Goal: Task Accomplishment & Management: Complete application form

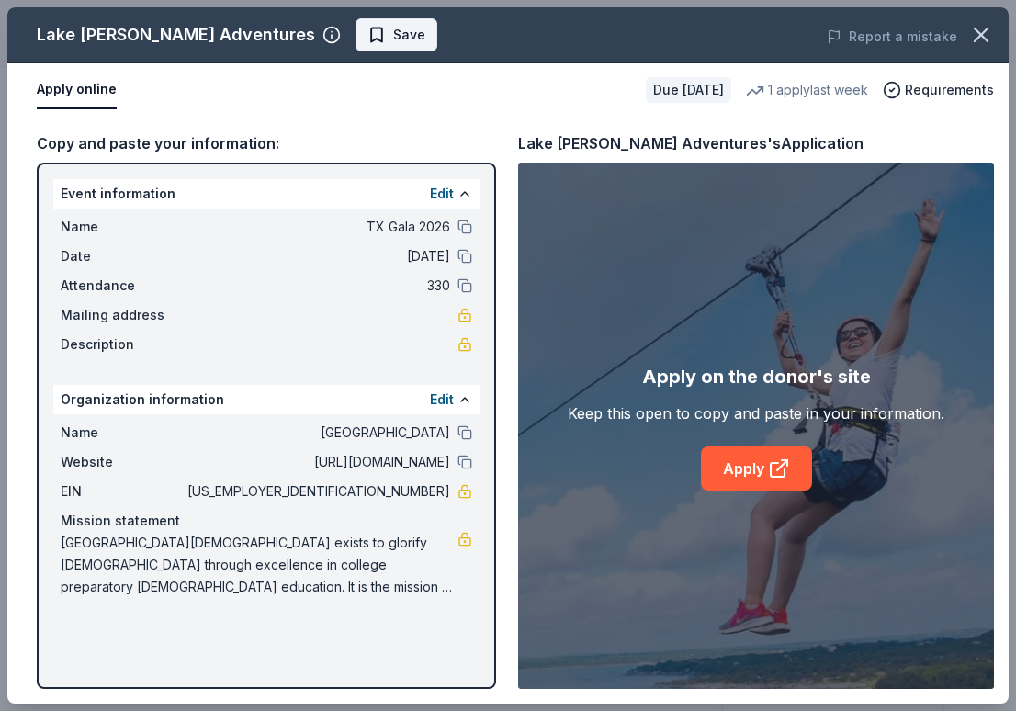
click at [393, 40] on span "Save" at bounding box center [409, 35] width 32 height 22
click at [979, 40] on icon "button" at bounding box center [981, 35] width 26 height 26
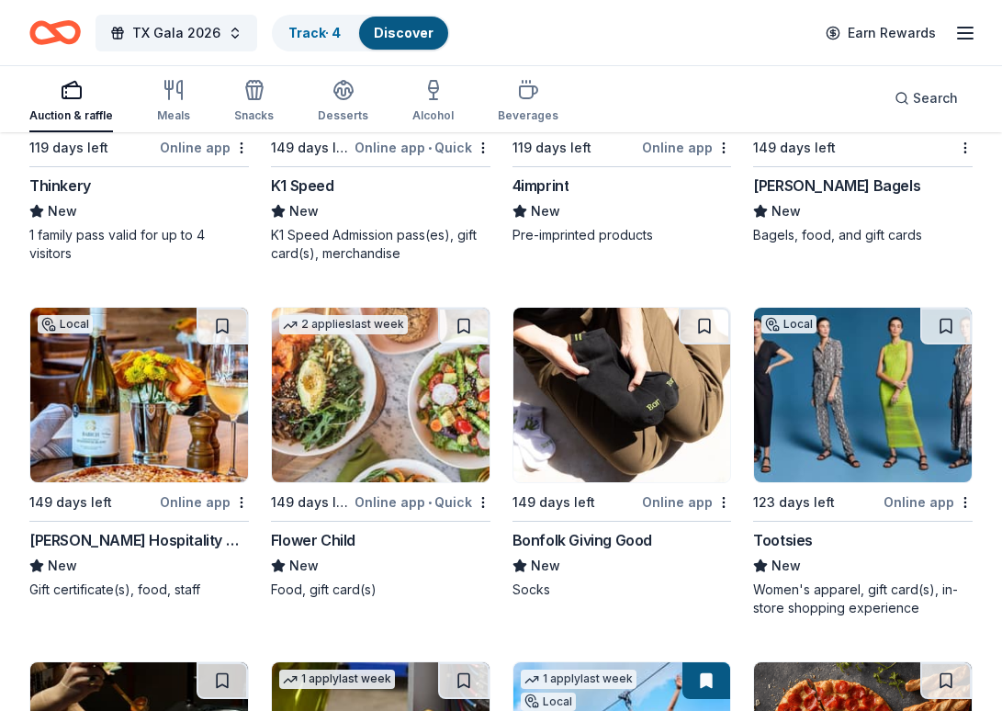
scroll to position [7122, 0]
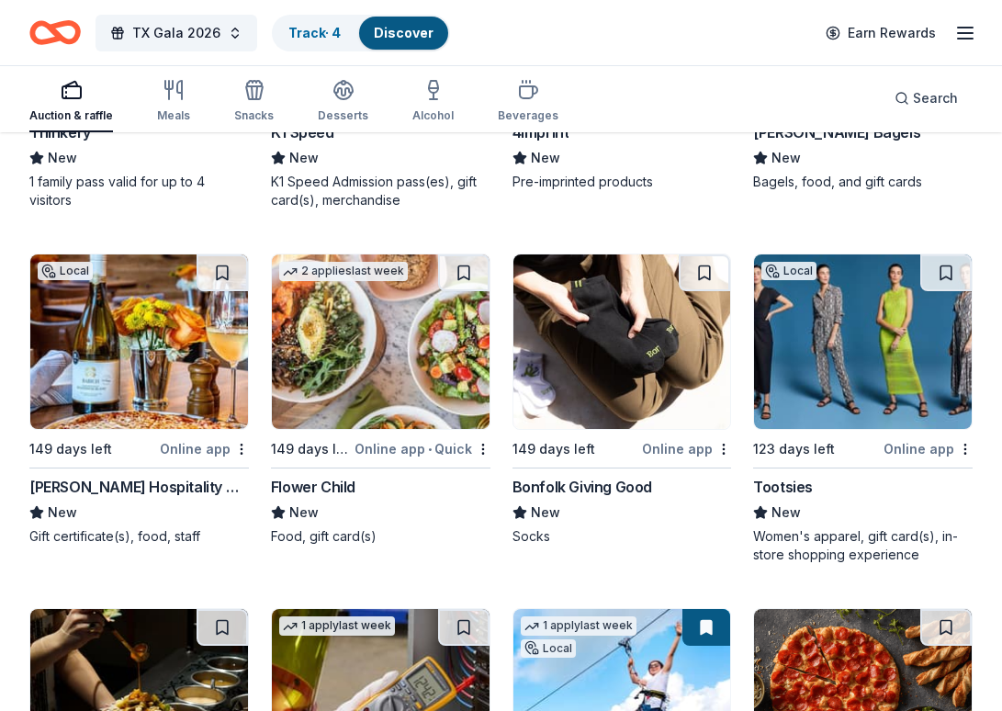
click at [154, 367] on img at bounding box center [139, 341] width 218 height 175
click at [227, 274] on button at bounding box center [222, 272] width 51 height 37
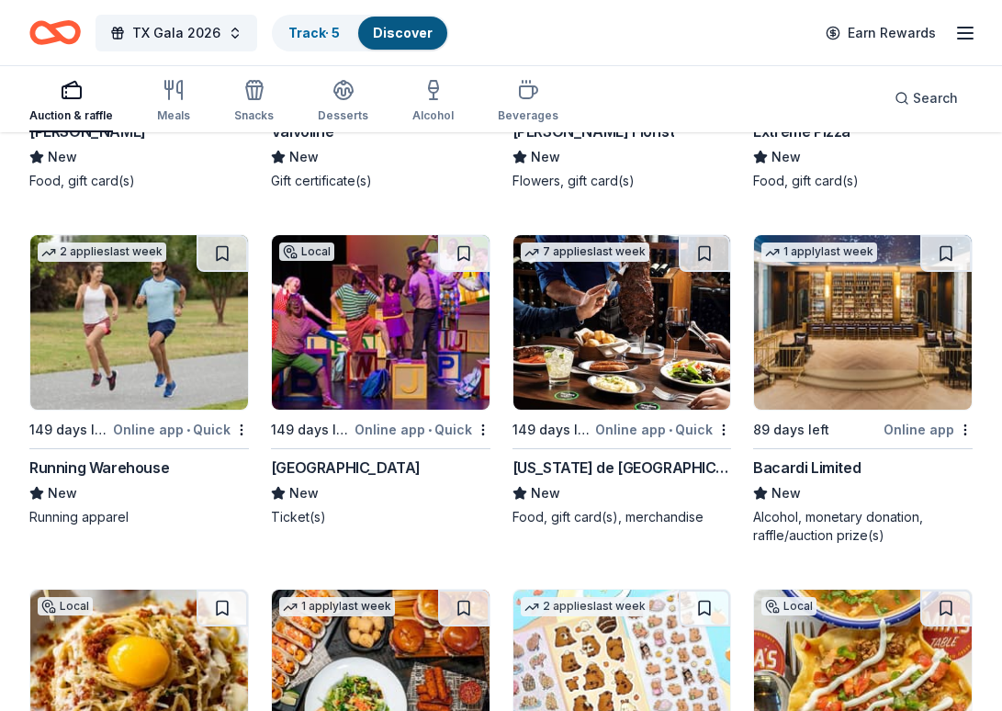
scroll to position [10116, 0]
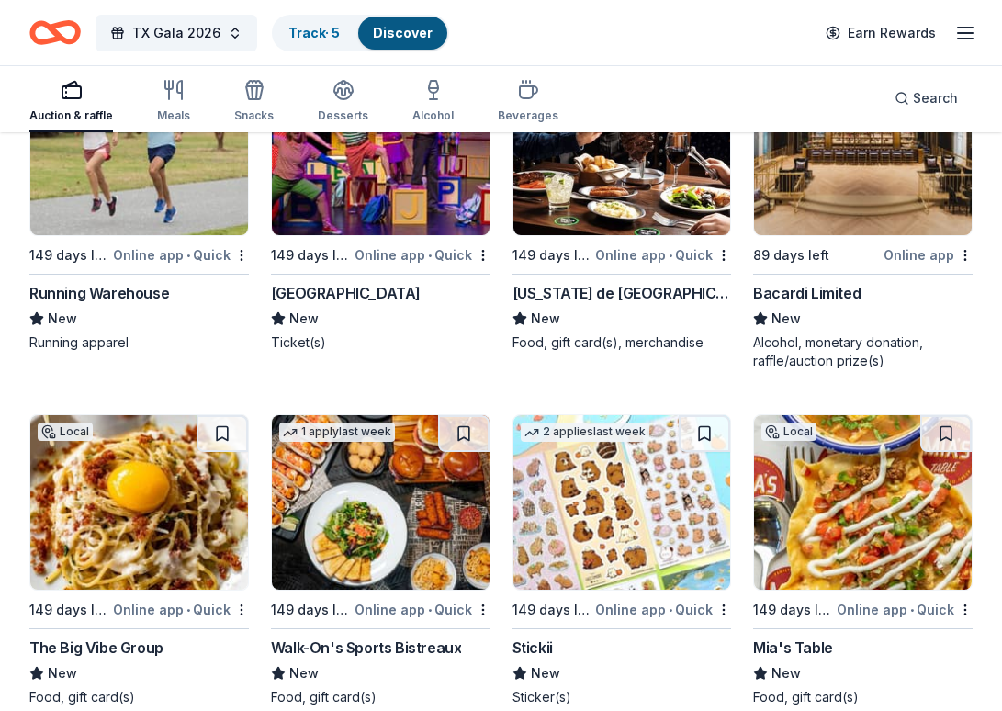
click at [157, 531] on img at bounding box center [139, 502] width 218 height 175
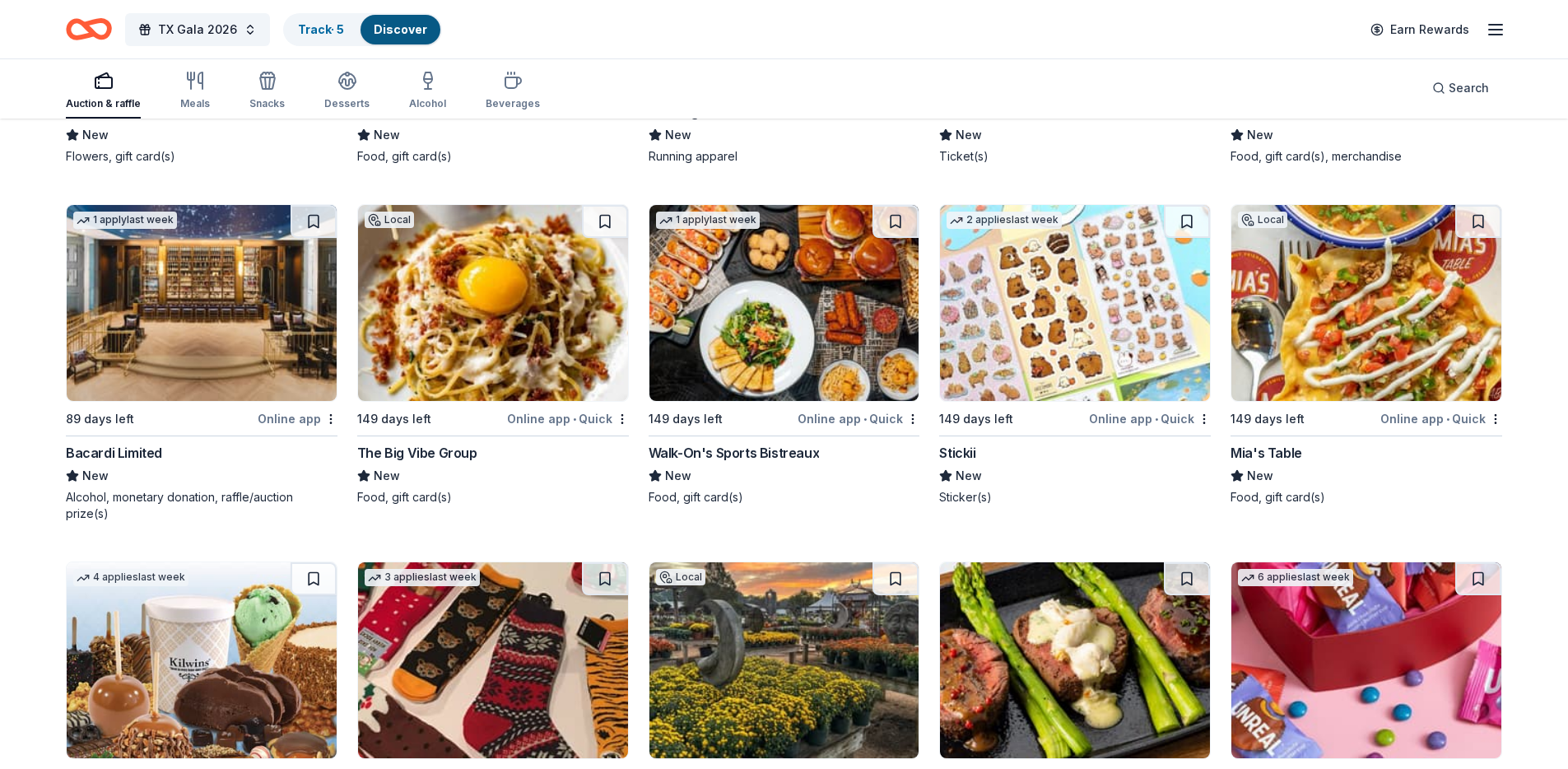
scroll to position [8308, 0]
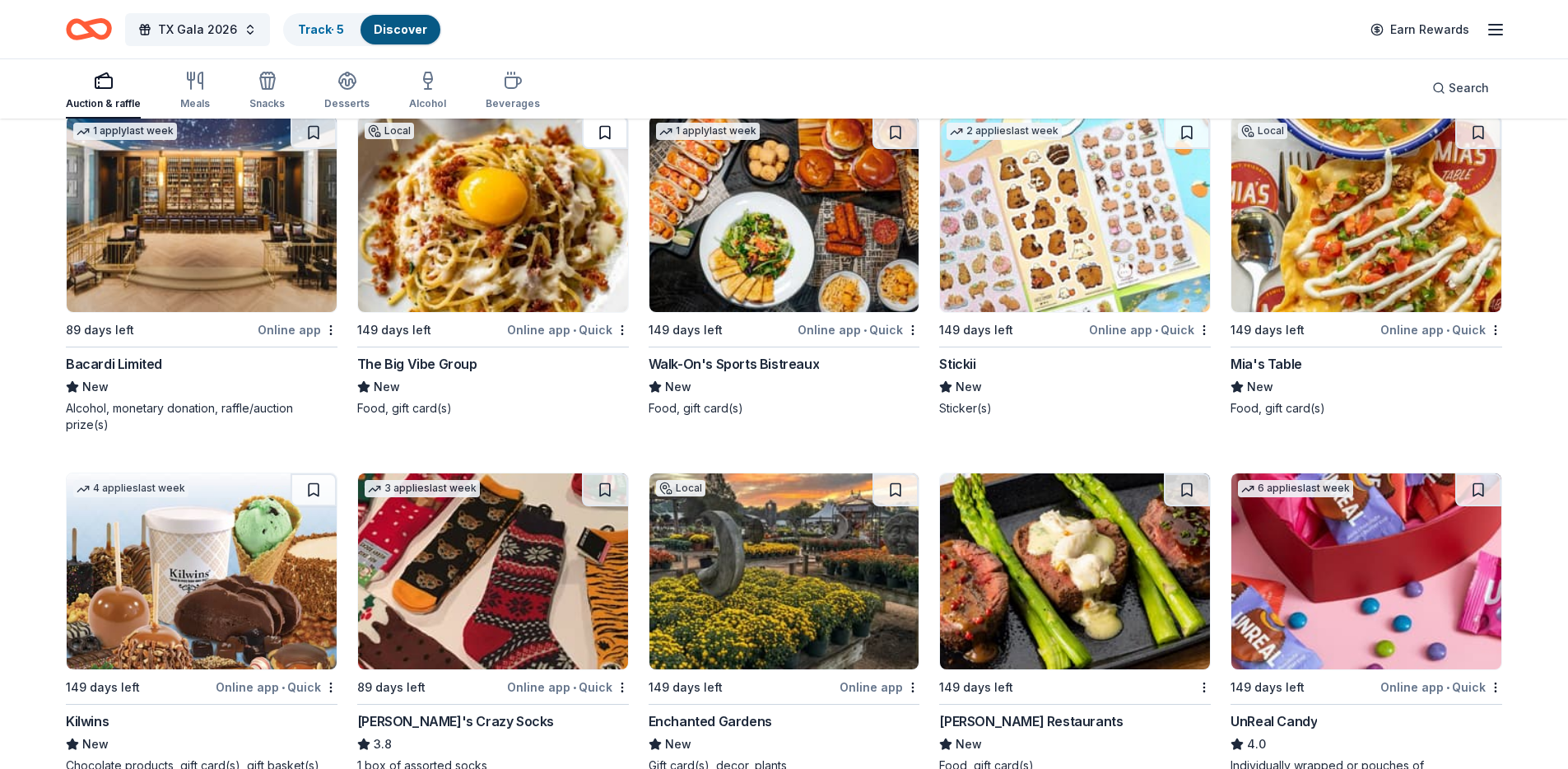
click at [604, 135] on button at bounding box center [605, 133] width 46 height 33
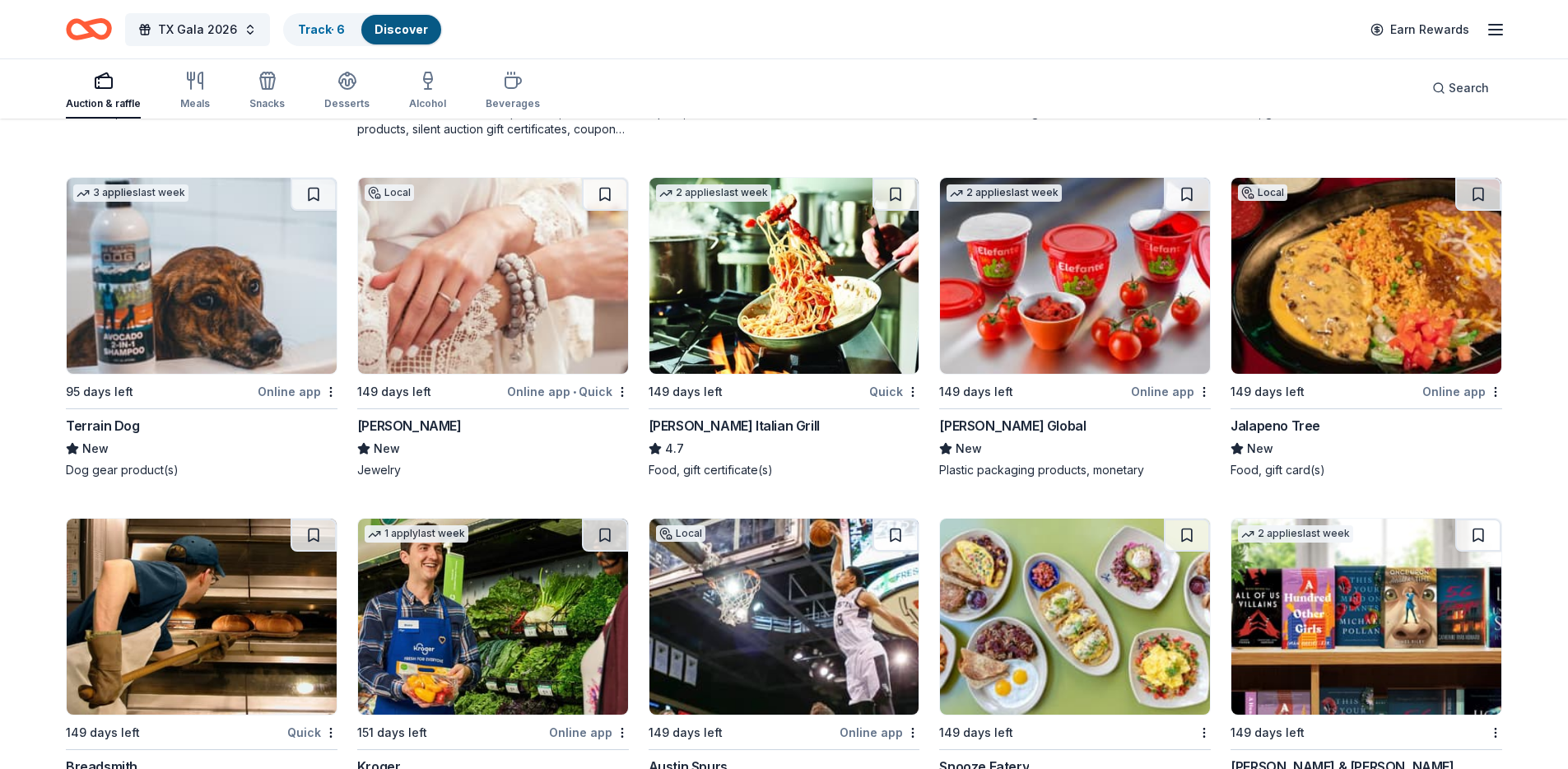
scroll to position [10421, 0]
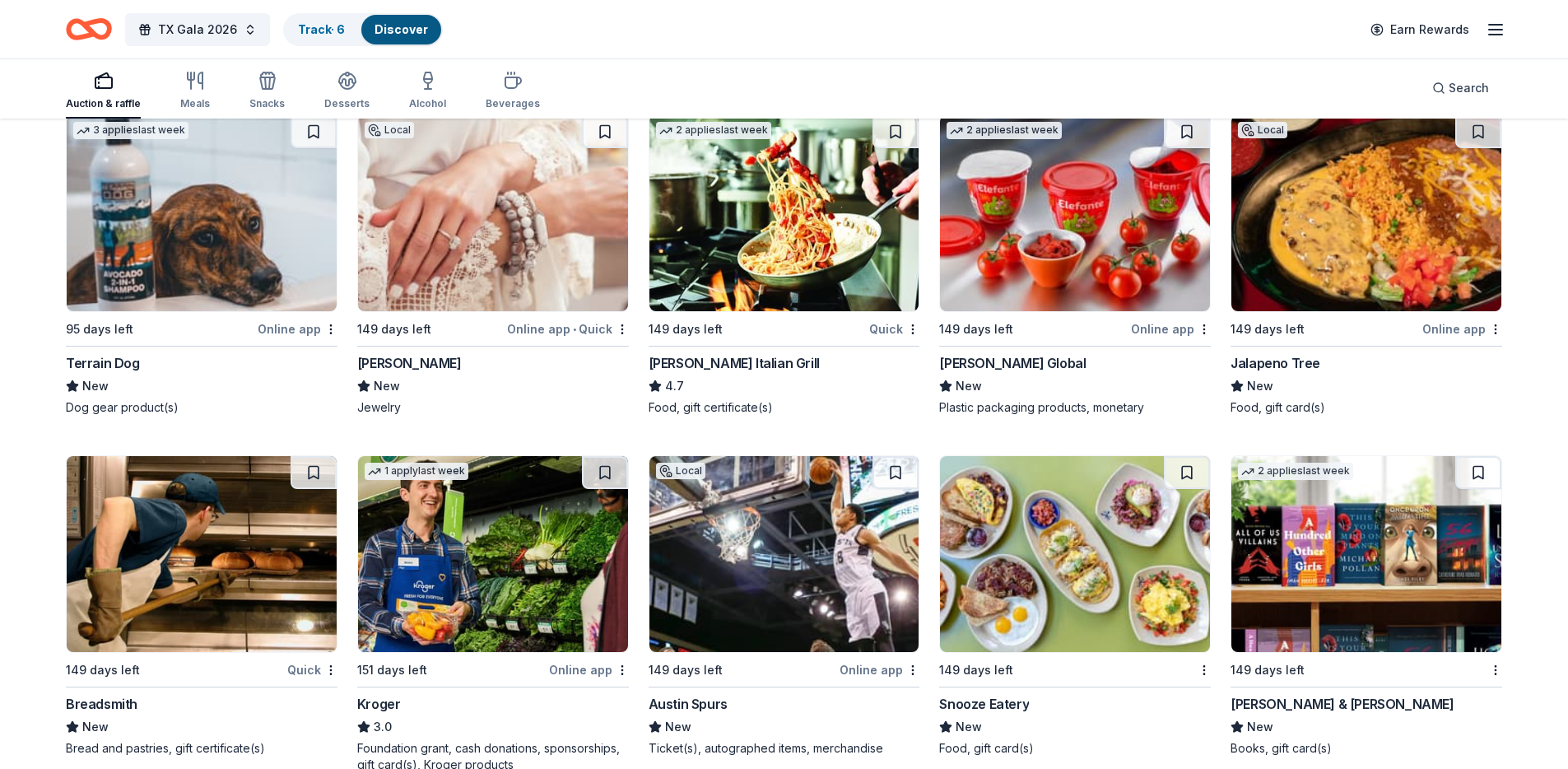
click at [761, 246] on img at bounding box center [784, 213] width 270 height 196
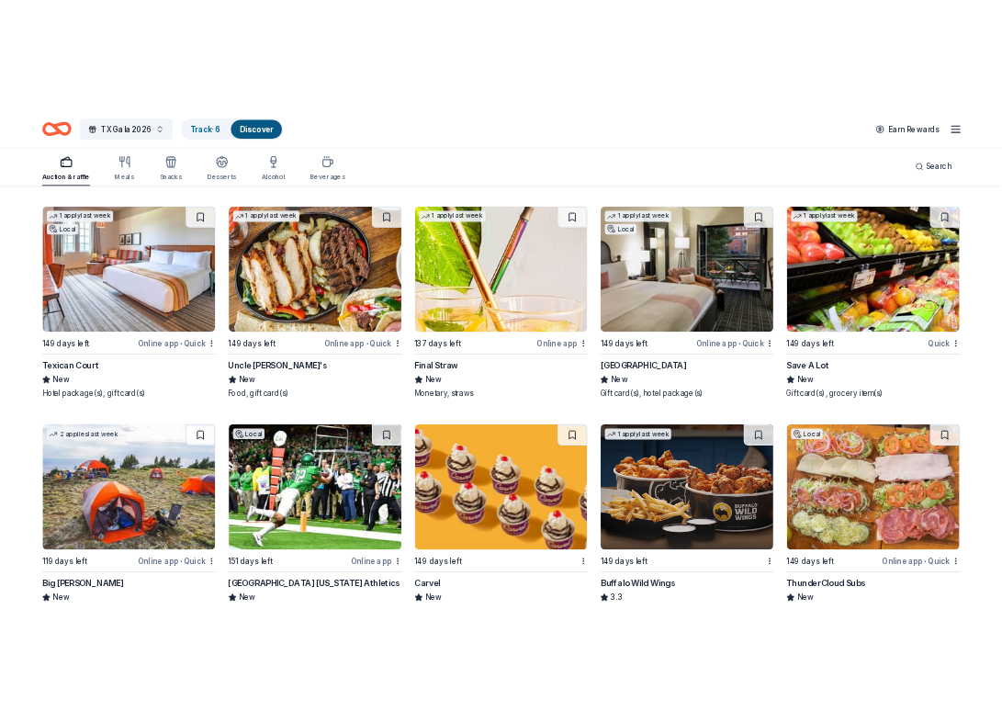
scroll to position [14687, 0]
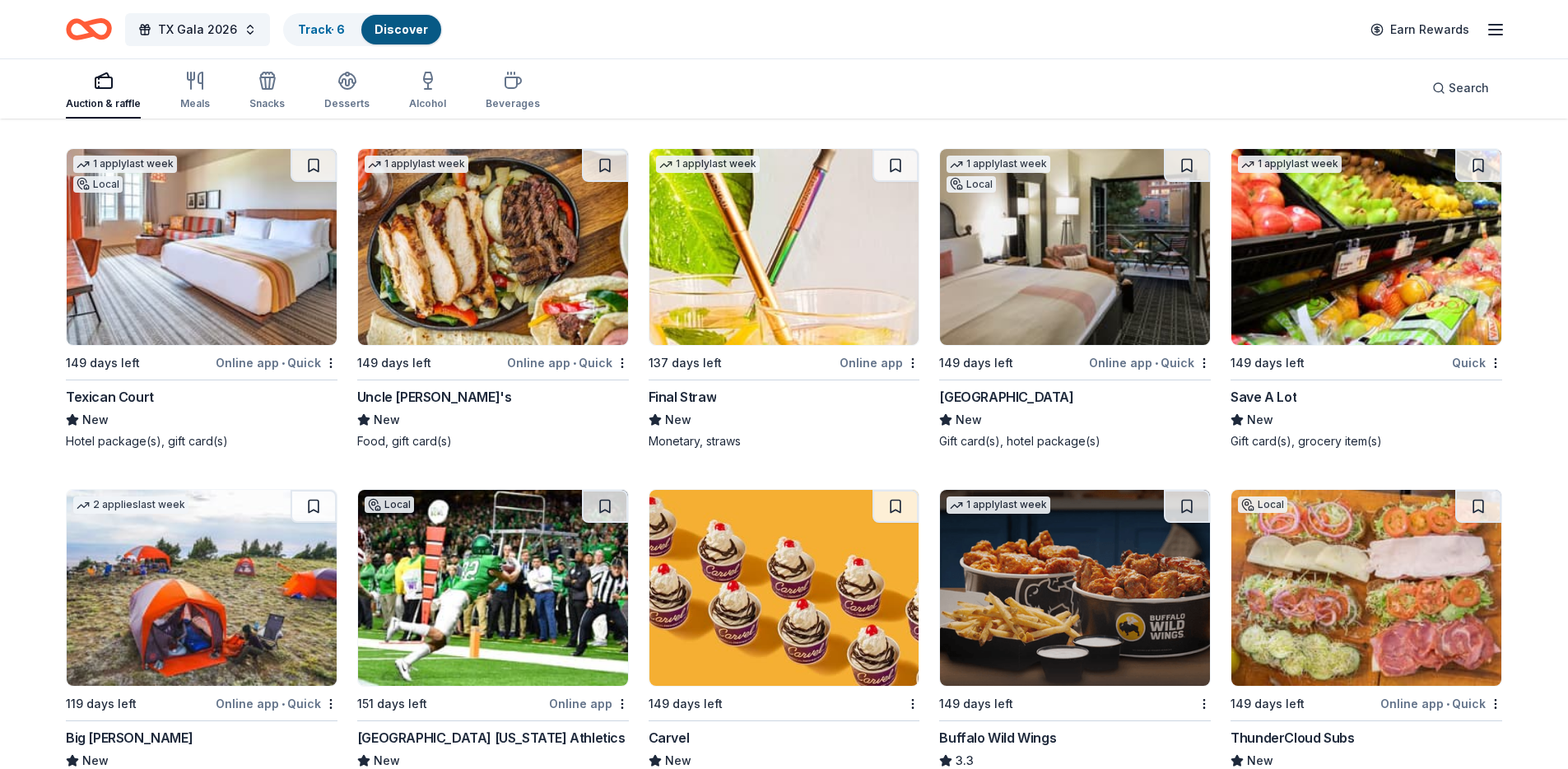
click at [169, 289] on img at bounding box center [201, 246] width 270 height 196
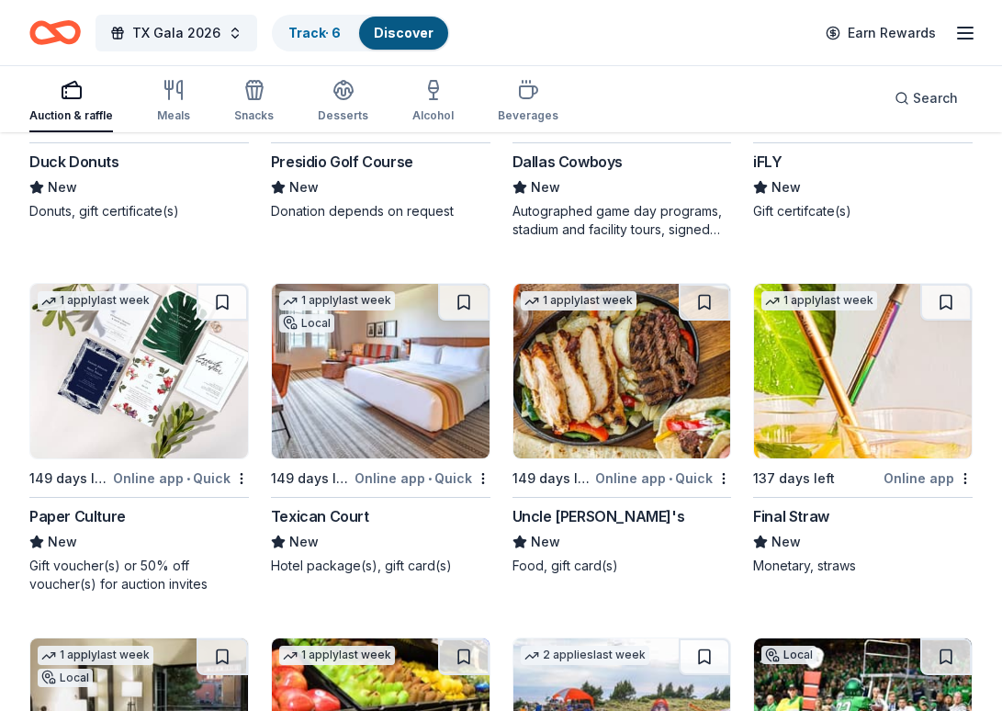
scroll to position [16224, 0]
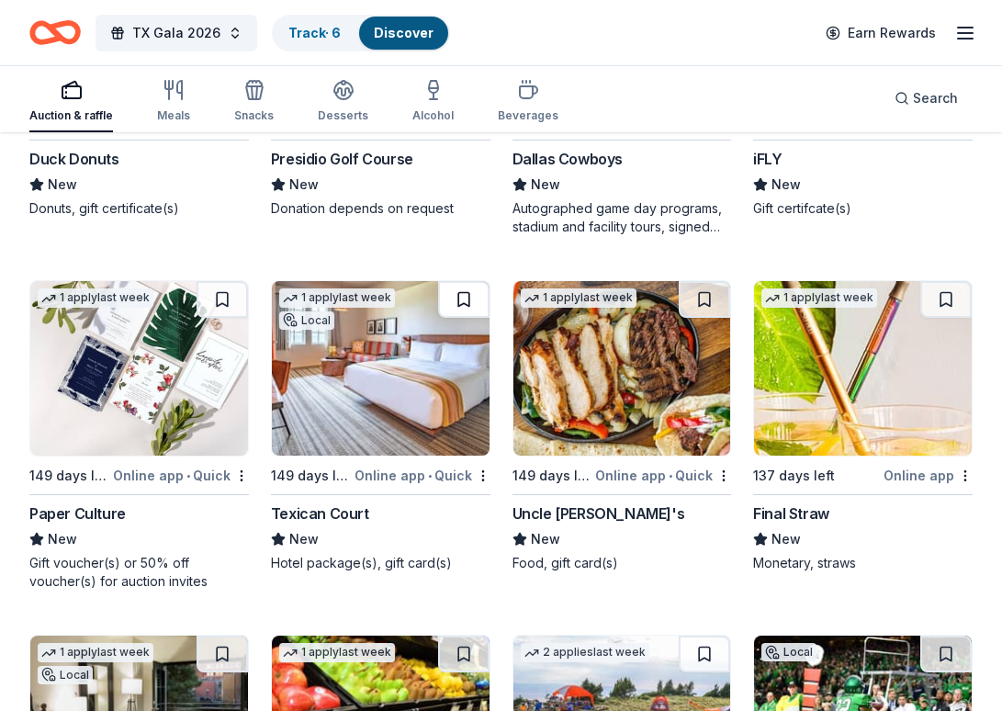
click at [464, 297] on button at bounding box center [463, 299] width 51 height 37
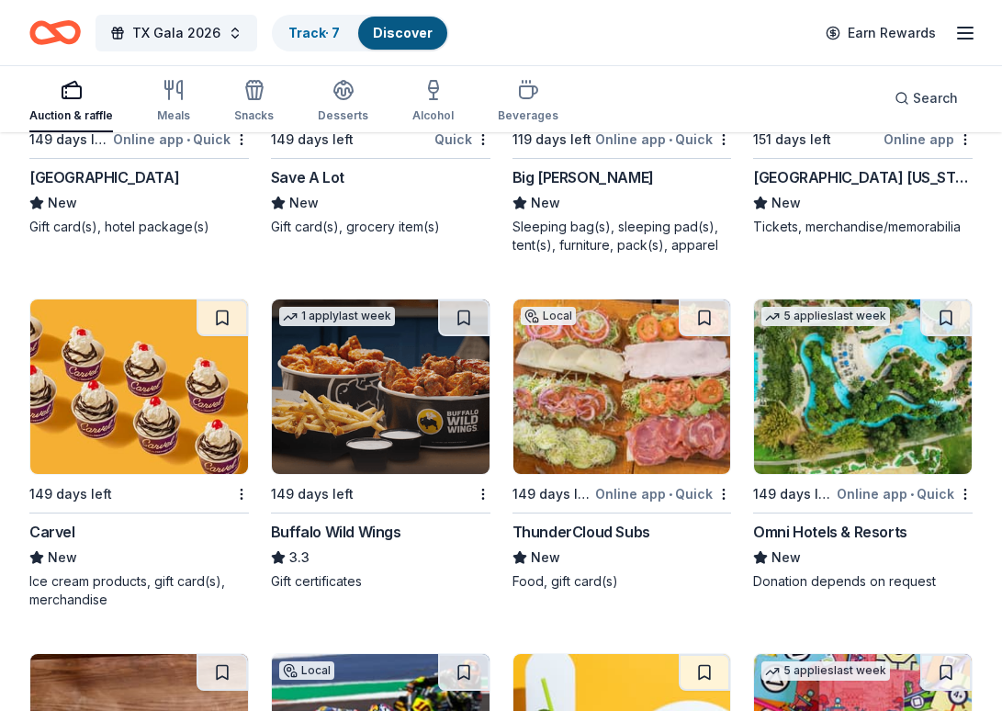
scroll to position [16992, 0]
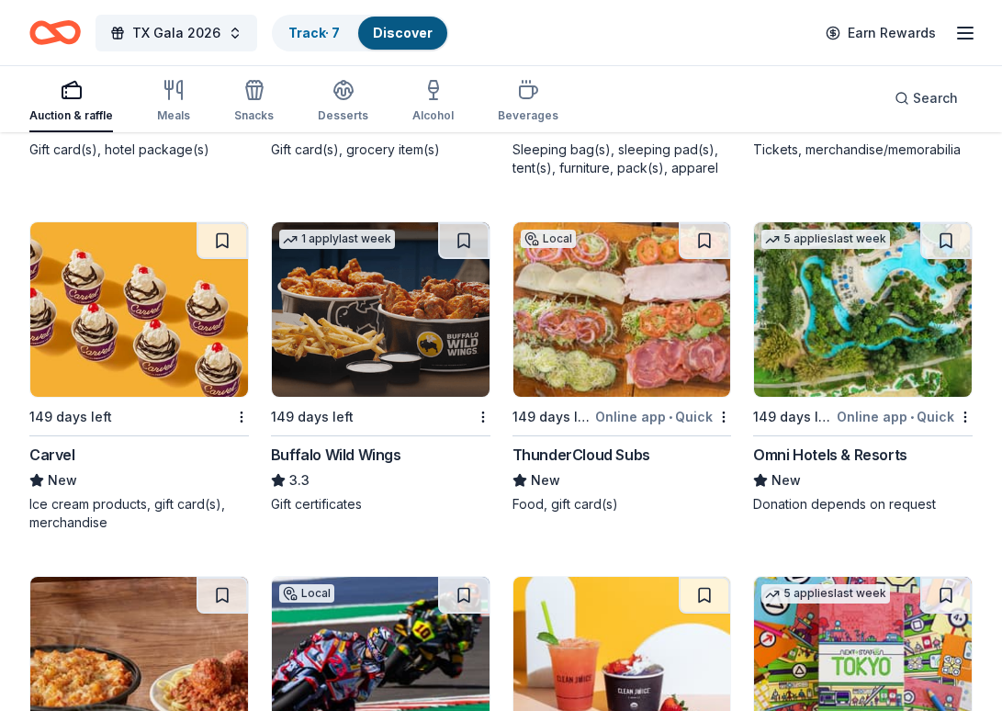
click at [869, 366] on img at bounding box center [863, 309] width 218 height 175
click at [944, 242] on button at bounding box center [946, 240] width 51 height 37
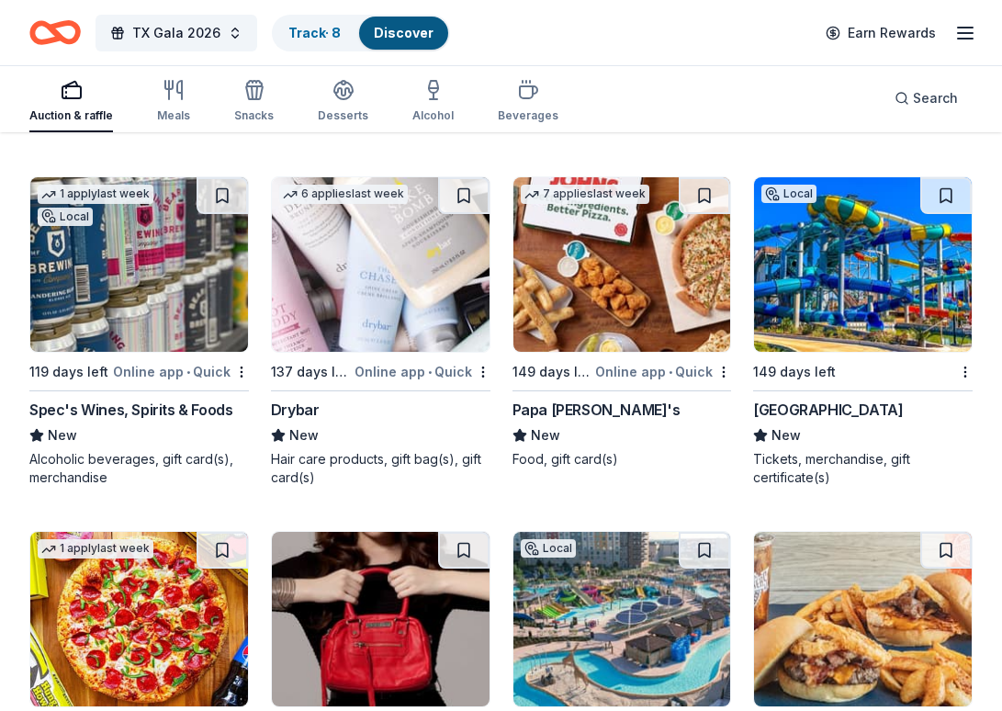
scroll to position [18876, 0]
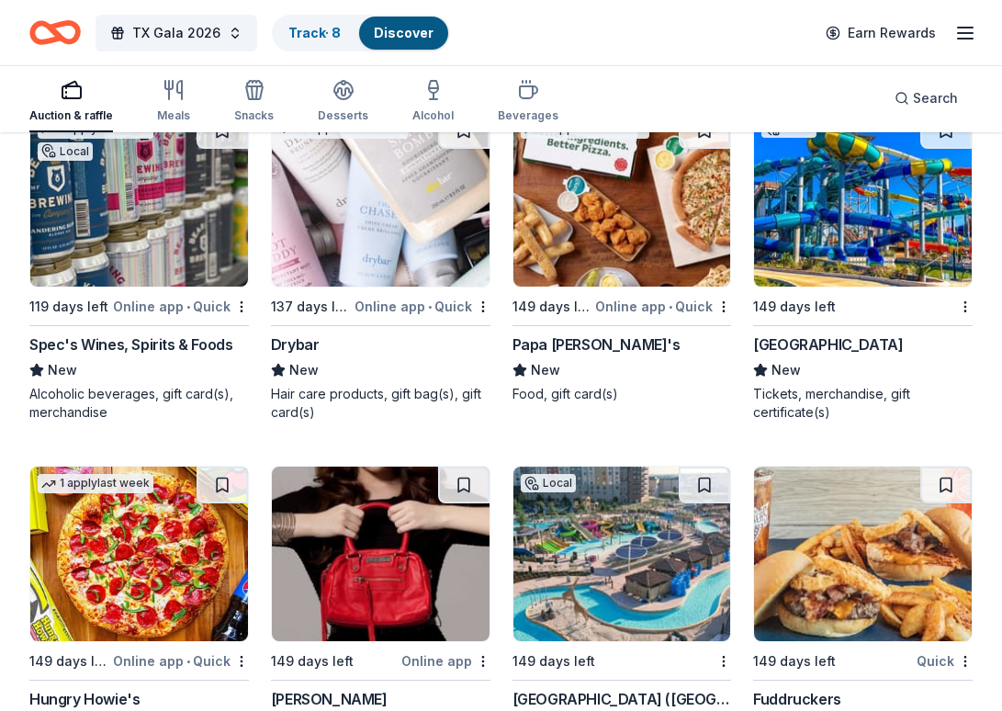
click at [873, 263] on img at bounding box center [863, 199] width 218 height 175
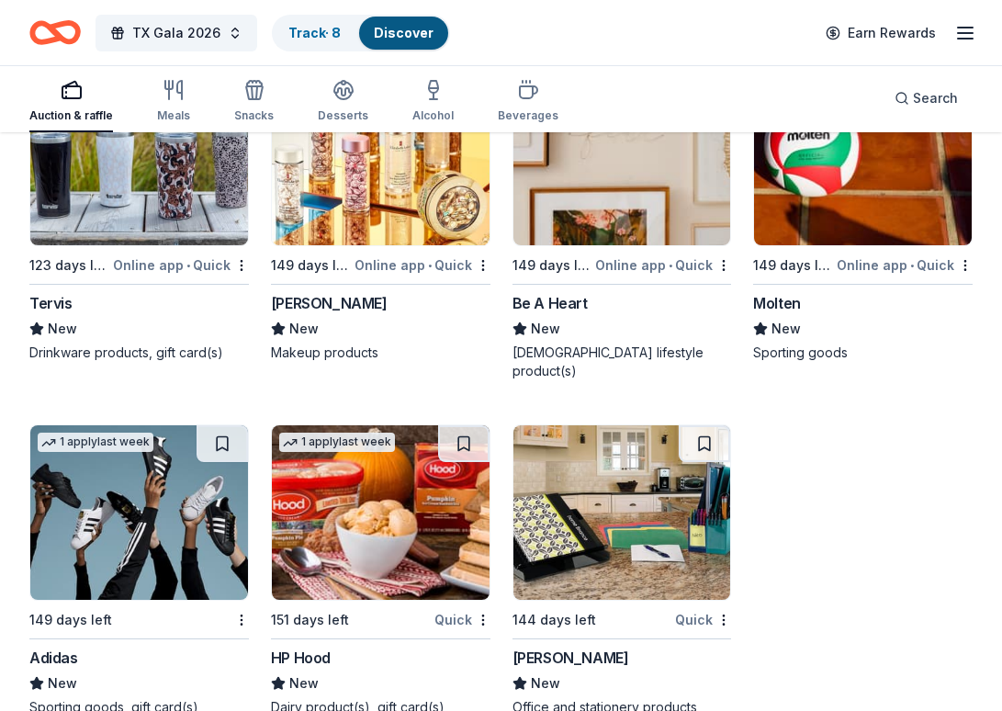
scroll to position [24223, 0]
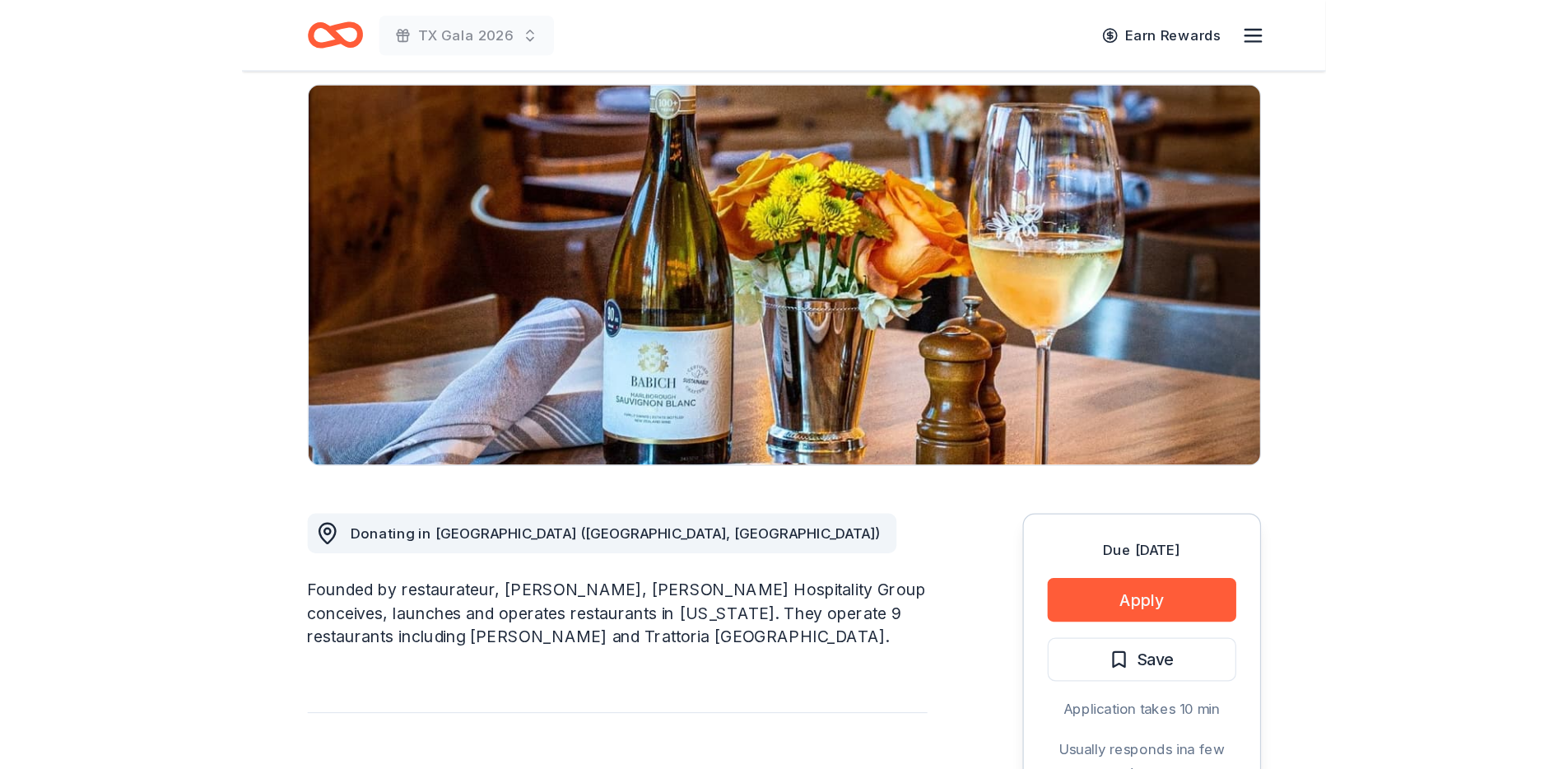
scroll to position [126, 0]
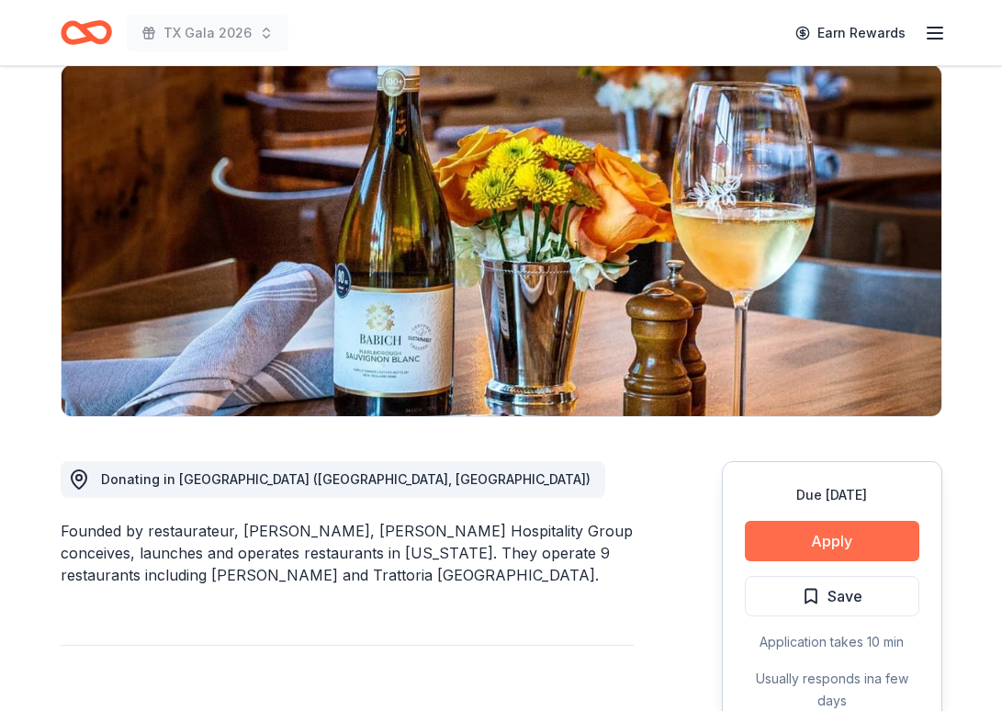
click at [850, 546] on button "Apply" at bounding box center [832, 541] width 175 height 40
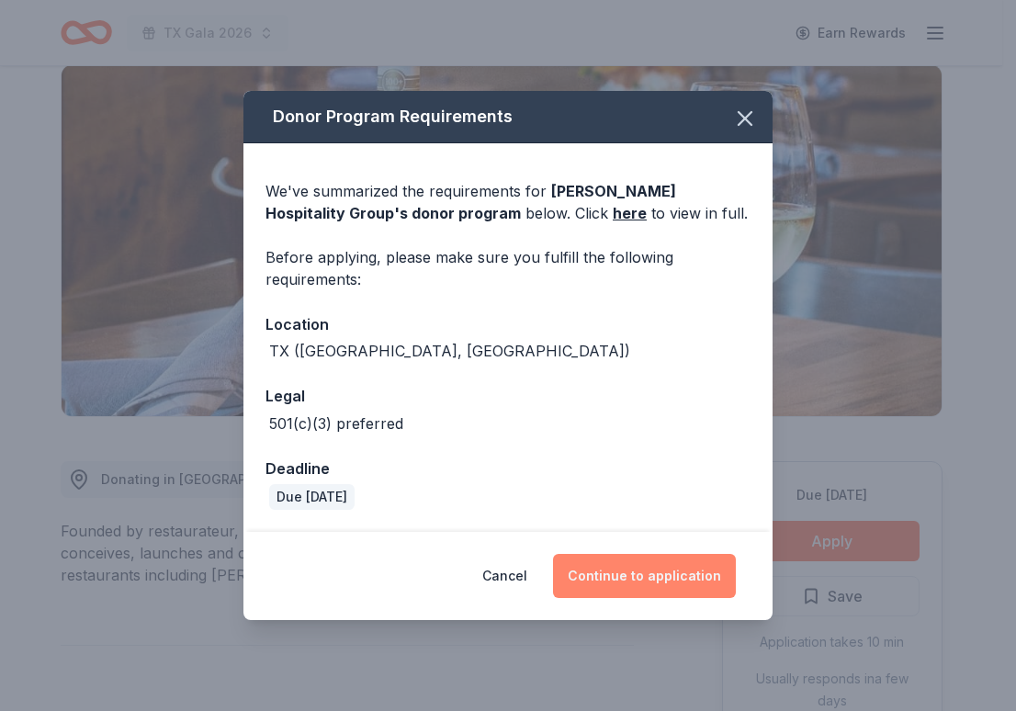
click at [638, 582] on button "Continue to application" at bounding box center [644, 576] width 183 height 44
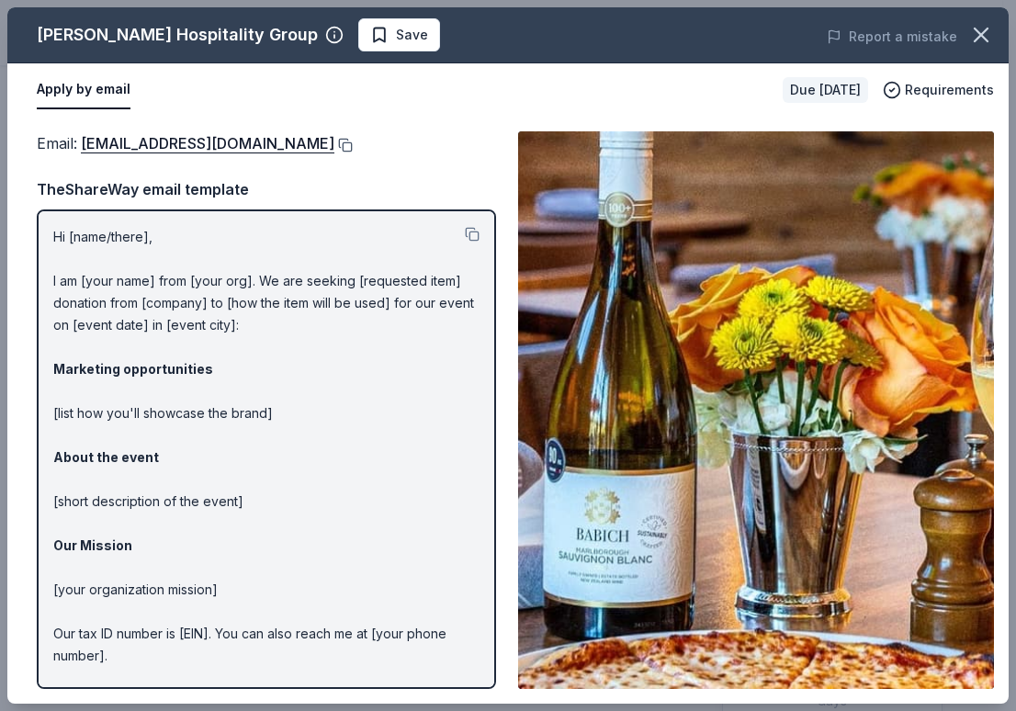
click at [334, 145] on button at bounding box center [343, 145] width 18 height 15
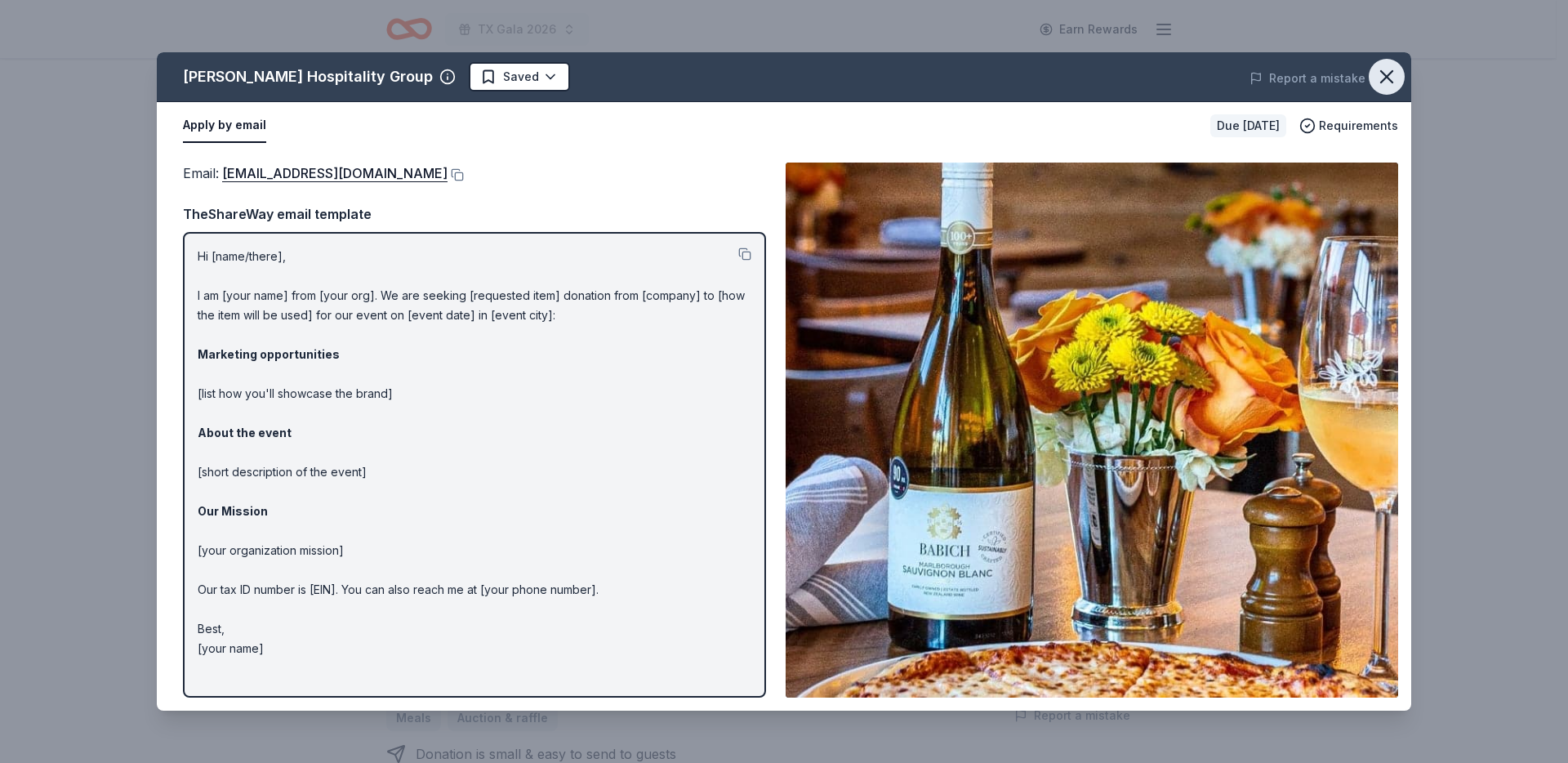
click at [890, 80] on icon "button" at bounding box center [1387, 76] width 23 height 23
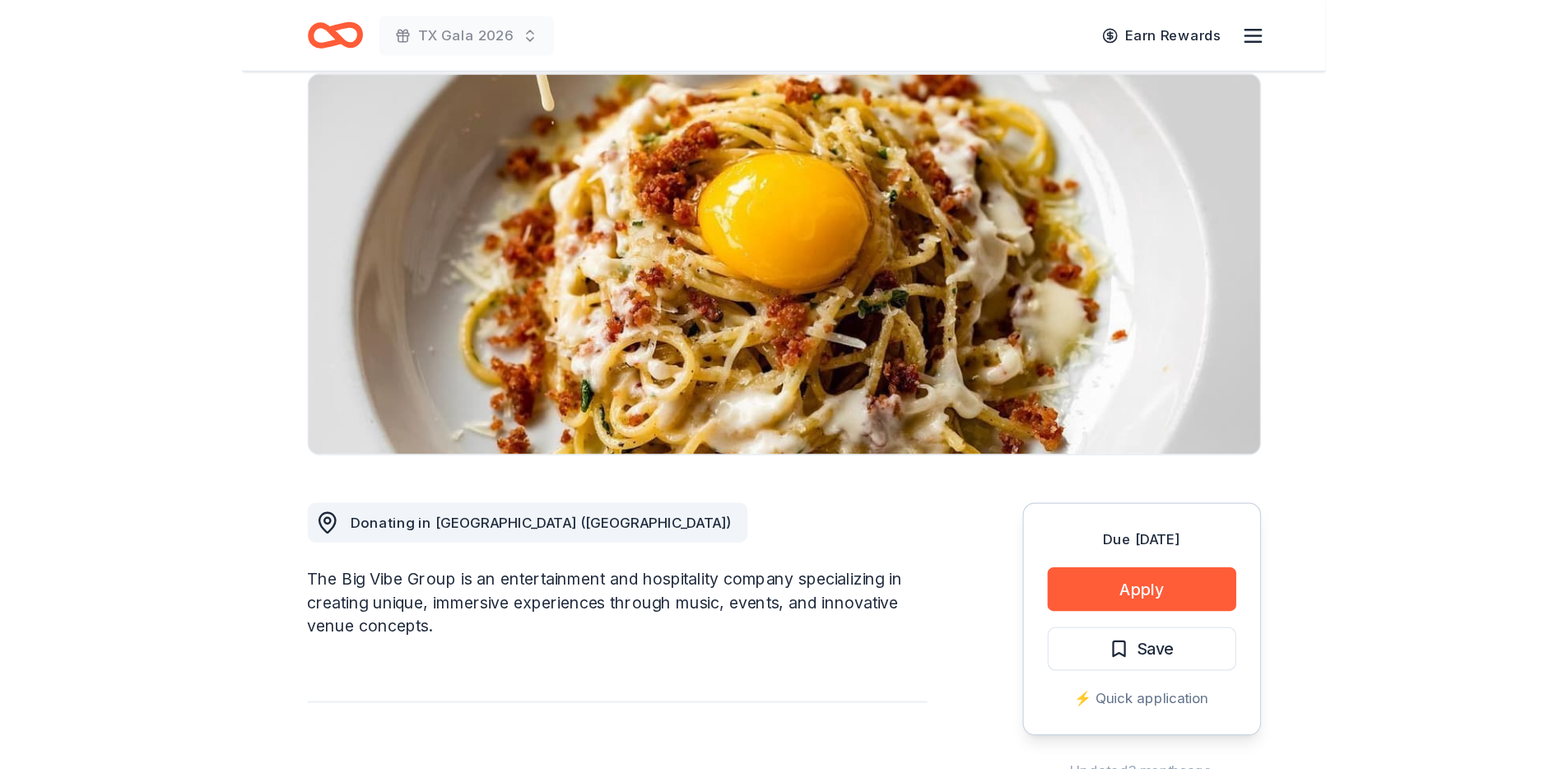
scroll to position [239, 0]
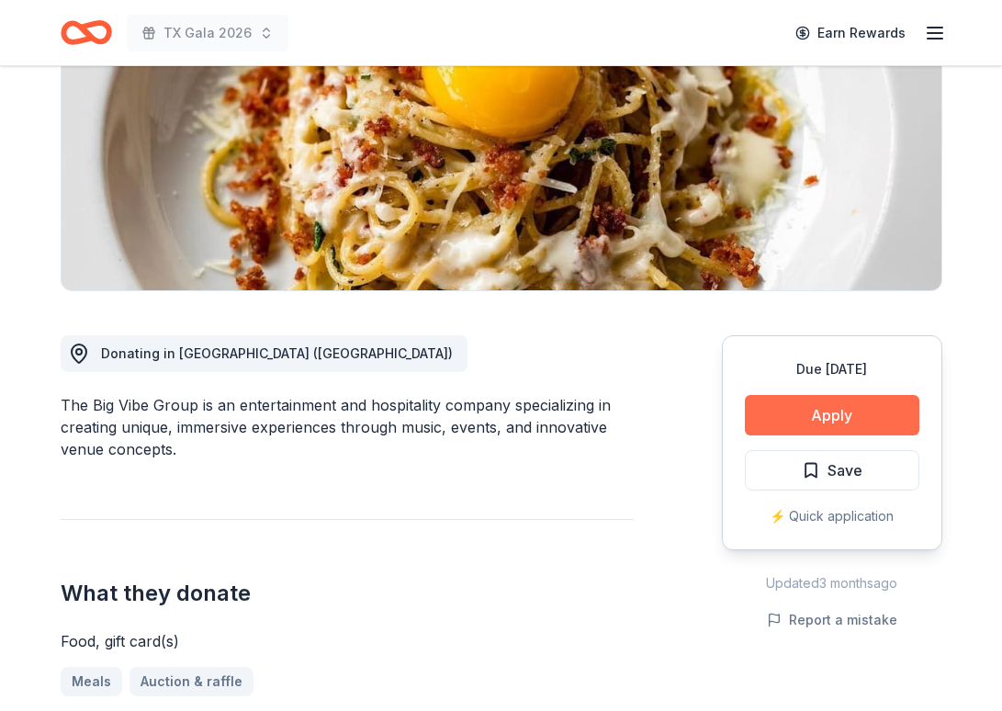
click at [830, 418] on button "Apply" at bounding box center [832, 415] width 175 height 40
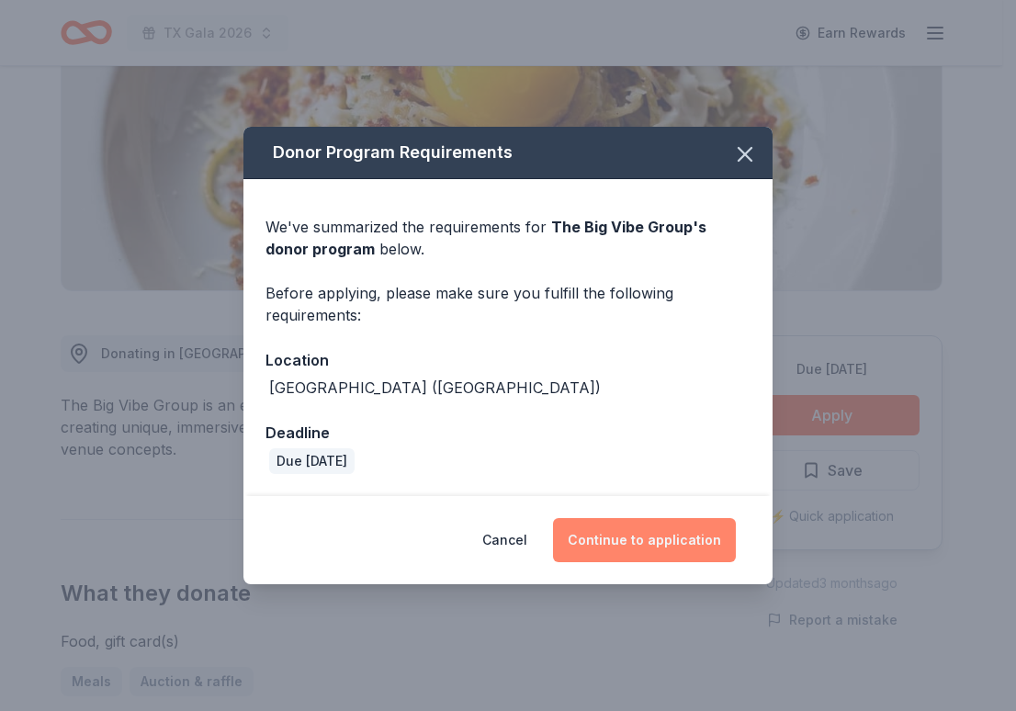
click at [668, 548] on button "Continue to application" at bounding box center [644, 540] width 183 height 44
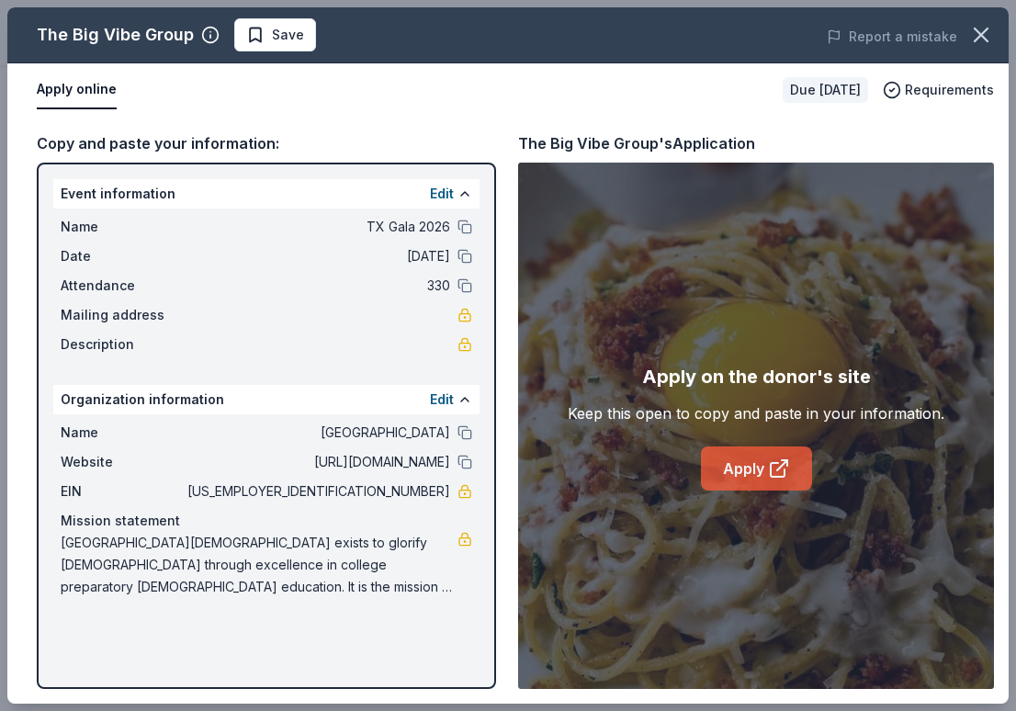
click at [760, 471] on link "Apply" at bounding box center [756, 469] width 111 height 44
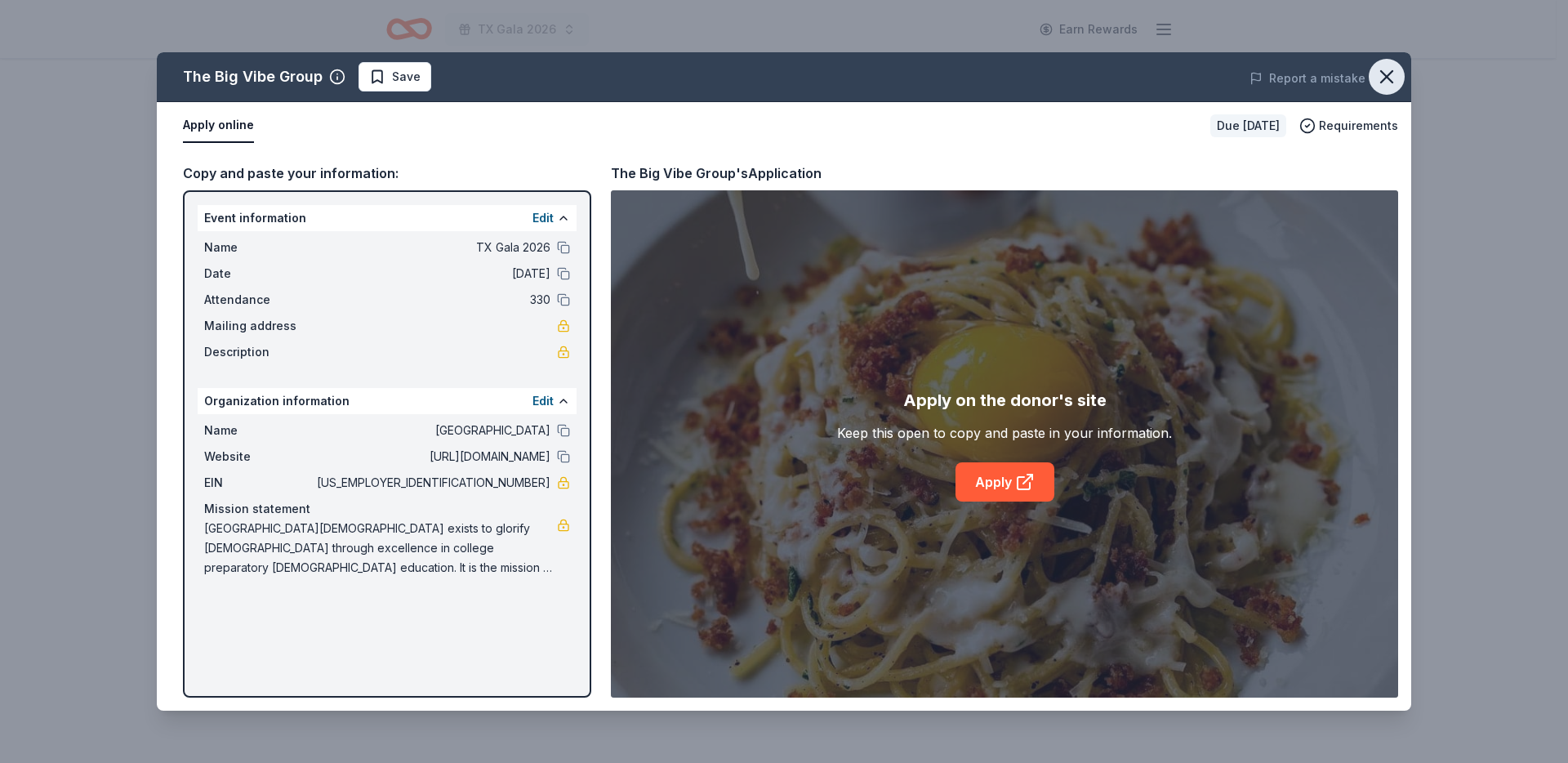
click at [890, 79] on icon "button" at bounding box center [1387, 76] width 23 height 23
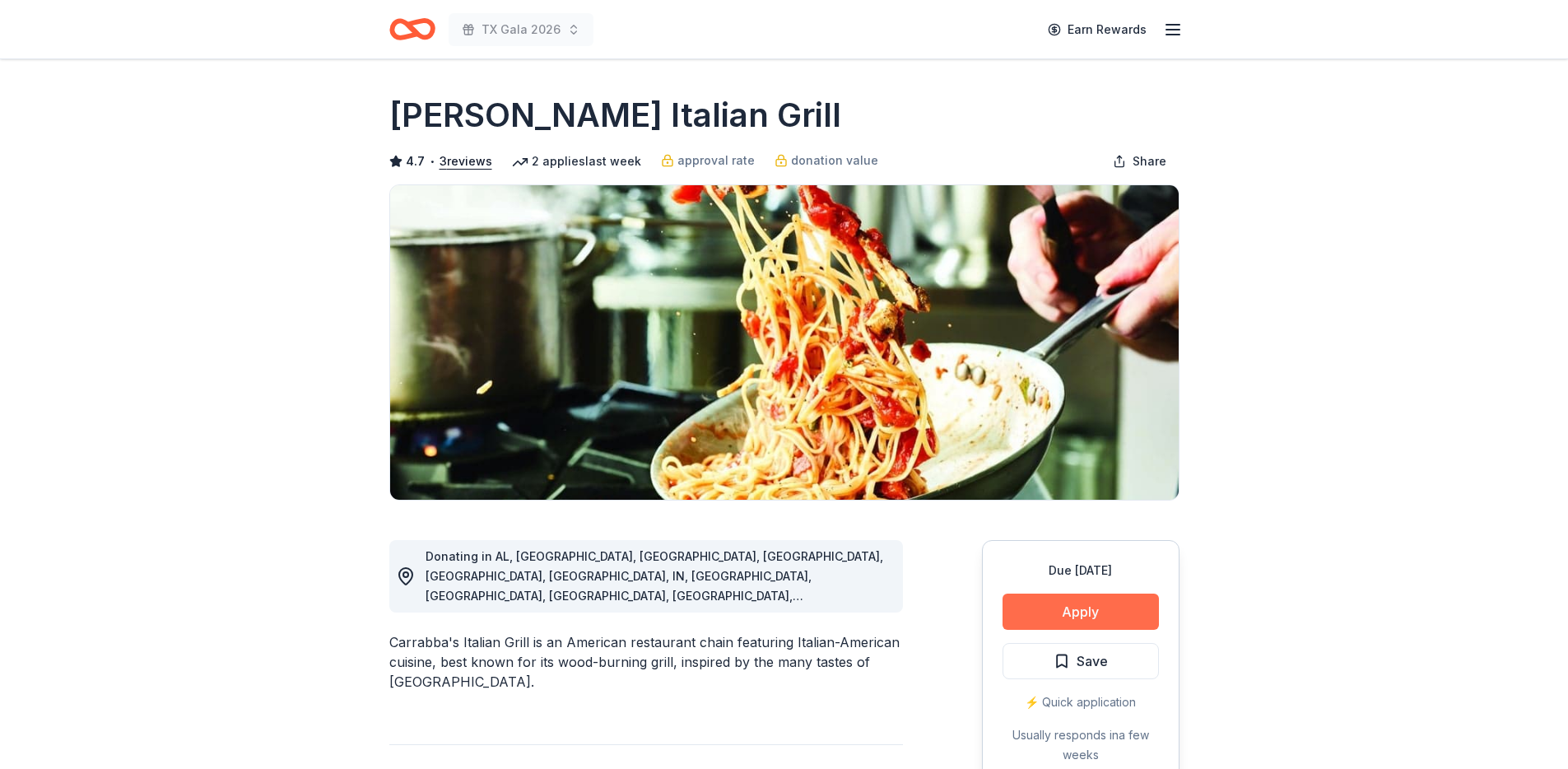
click at [1073, 618] on button "Apply" at bounding box center [1081, 611] width 157 height 36
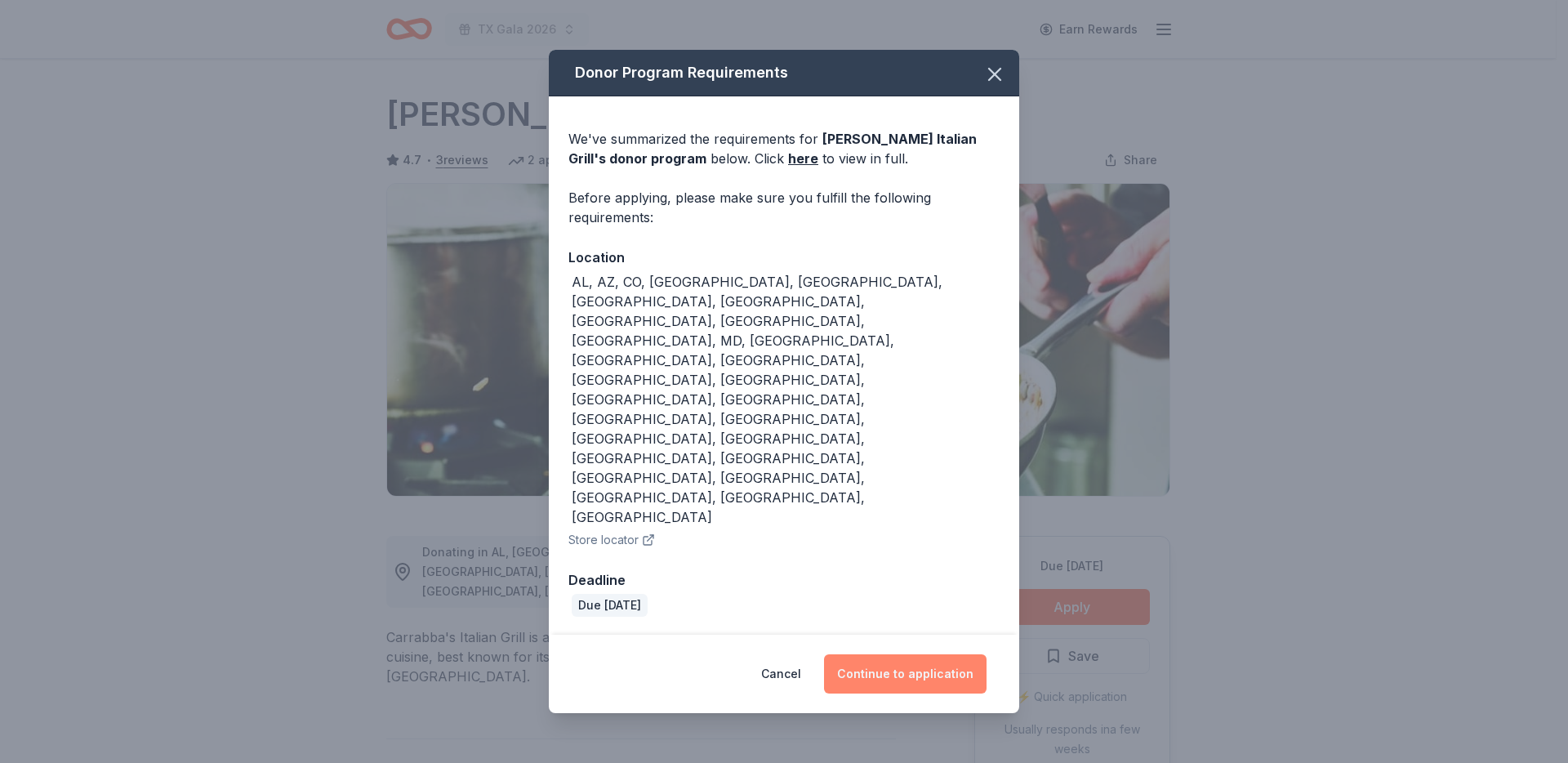
click at [934, 655] on button "Continue to application" at bounding box center [905, 674] width 163 height 39
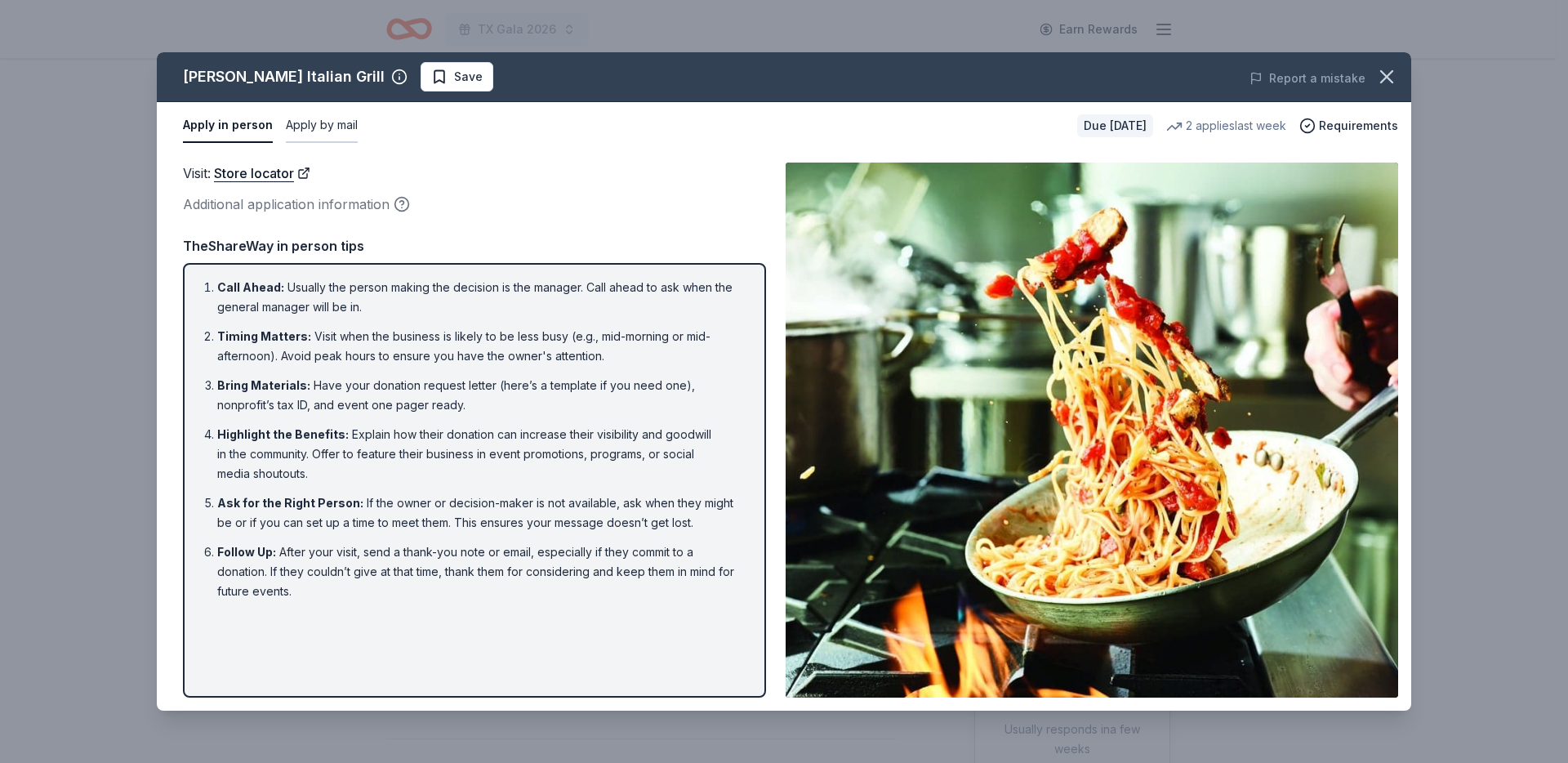
click at [337, 126] on button "Apply by mail" at bounding box center [322, 125] width 72 height 35
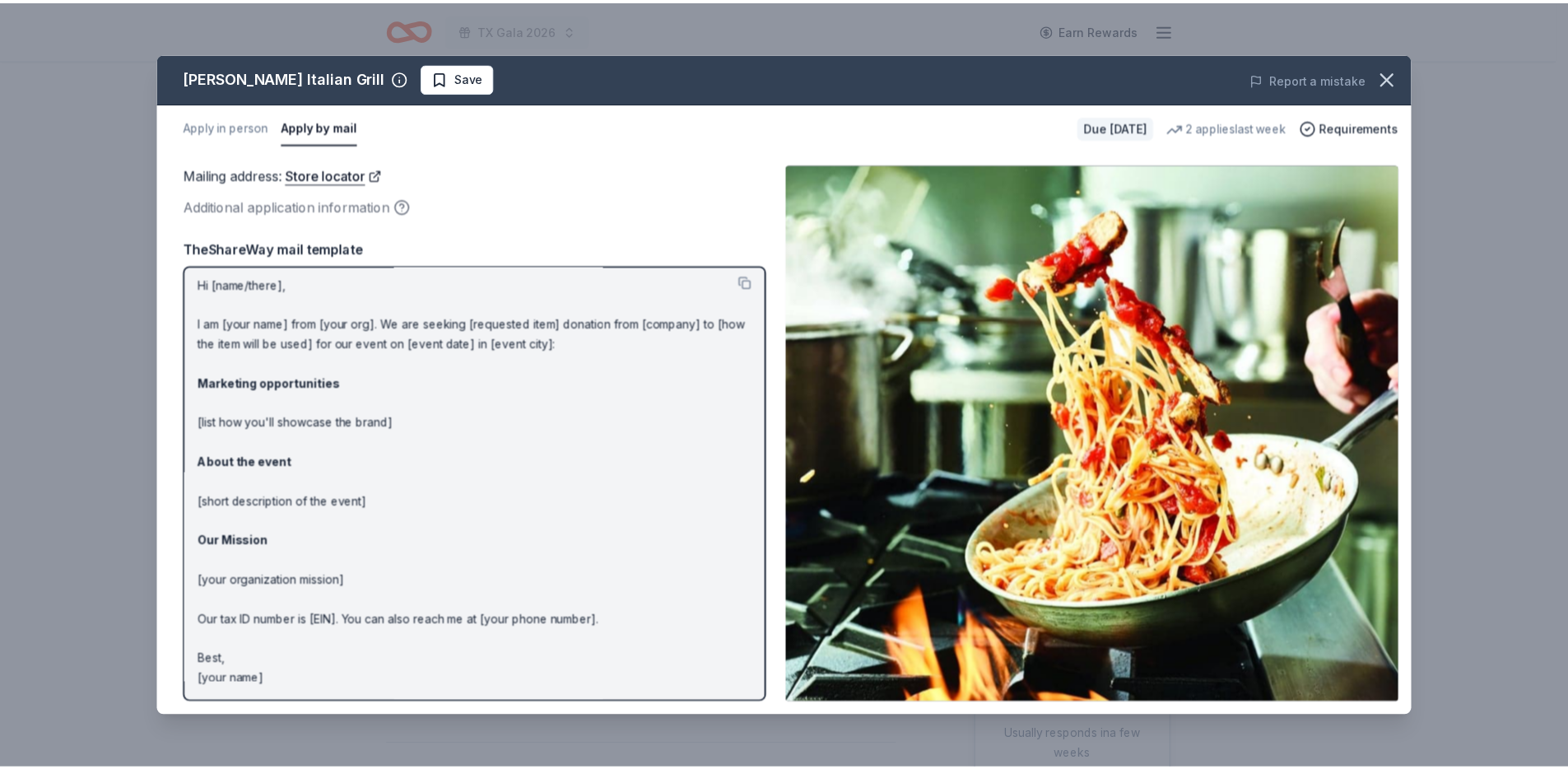
scroll to position [6, 0]
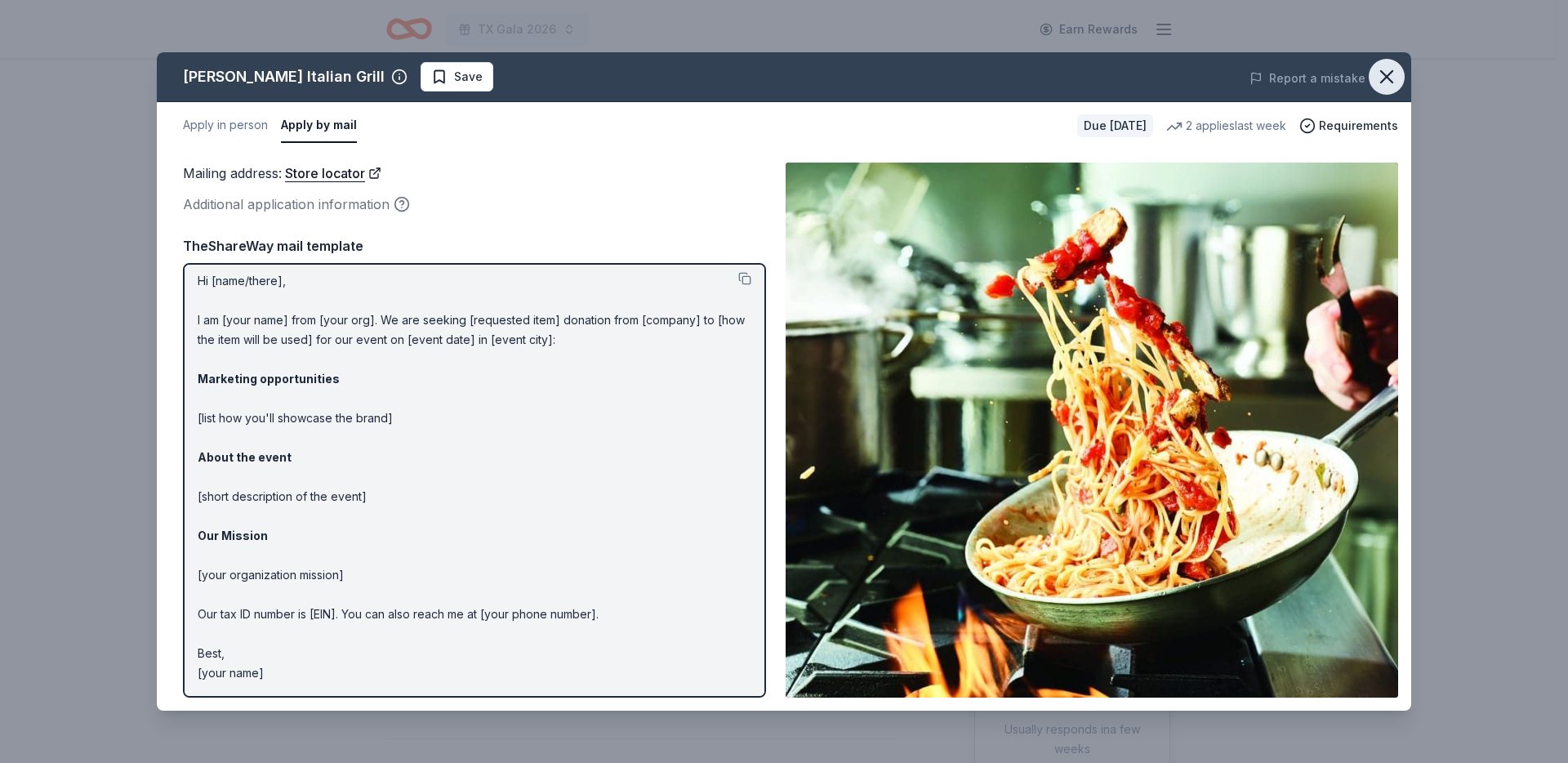
click at [1386, 82] on icon "button" at bounding box center [1387, 76] width 23 height 23
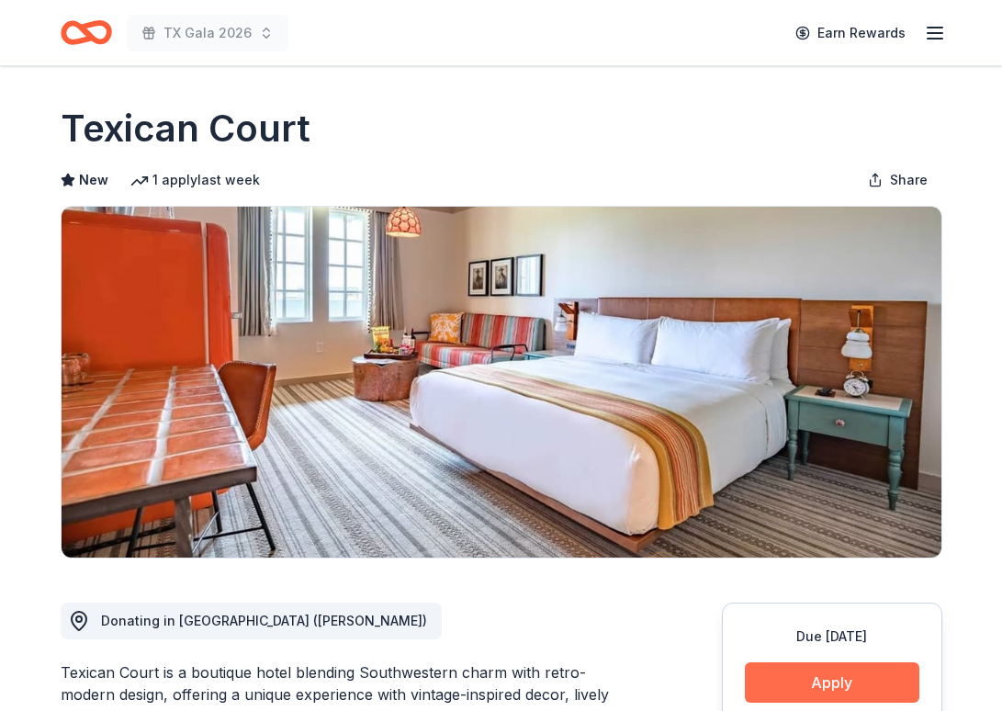
click at [828, 686] on button "Apply" at bounding box center [832, 682] width 175 height 40
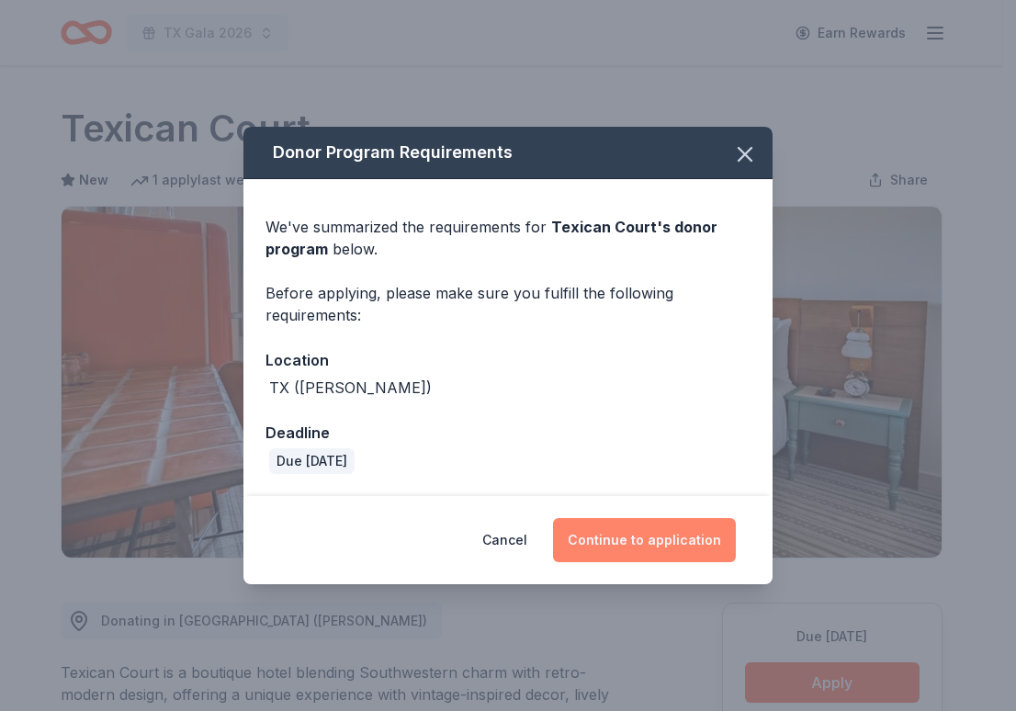
click at [654, 544] on button "Continue to application" at bounding box center [644, 540] width 183 height 44
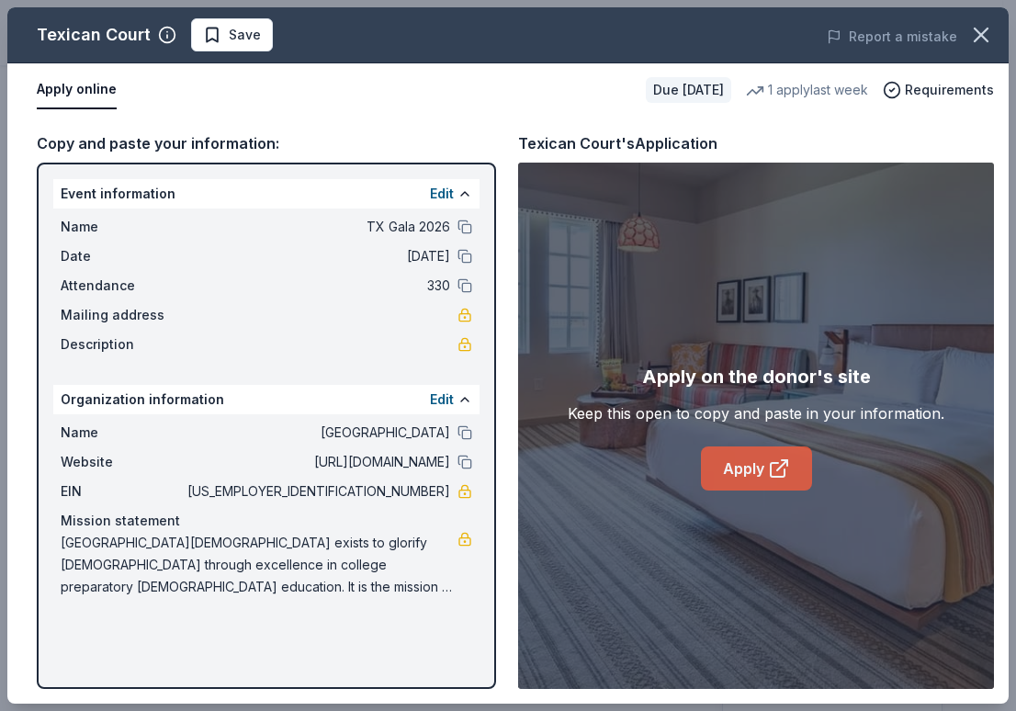
click at [752, 470] on link "Apply" at bounding box center [756, 469] width 111 height 44
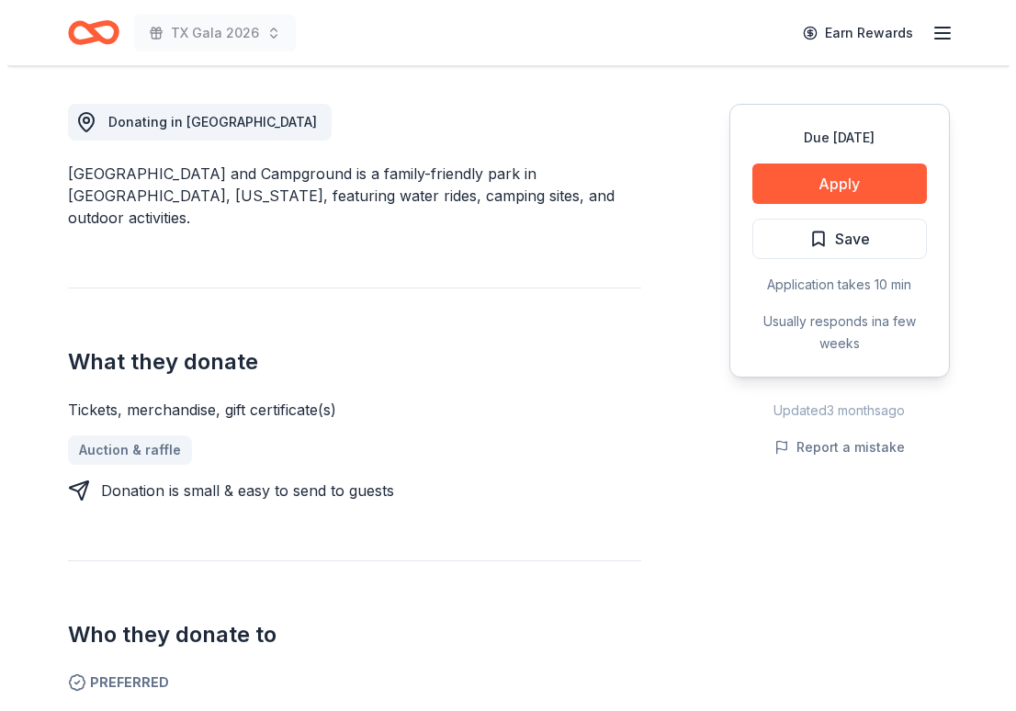
scroll to position [540, 0]
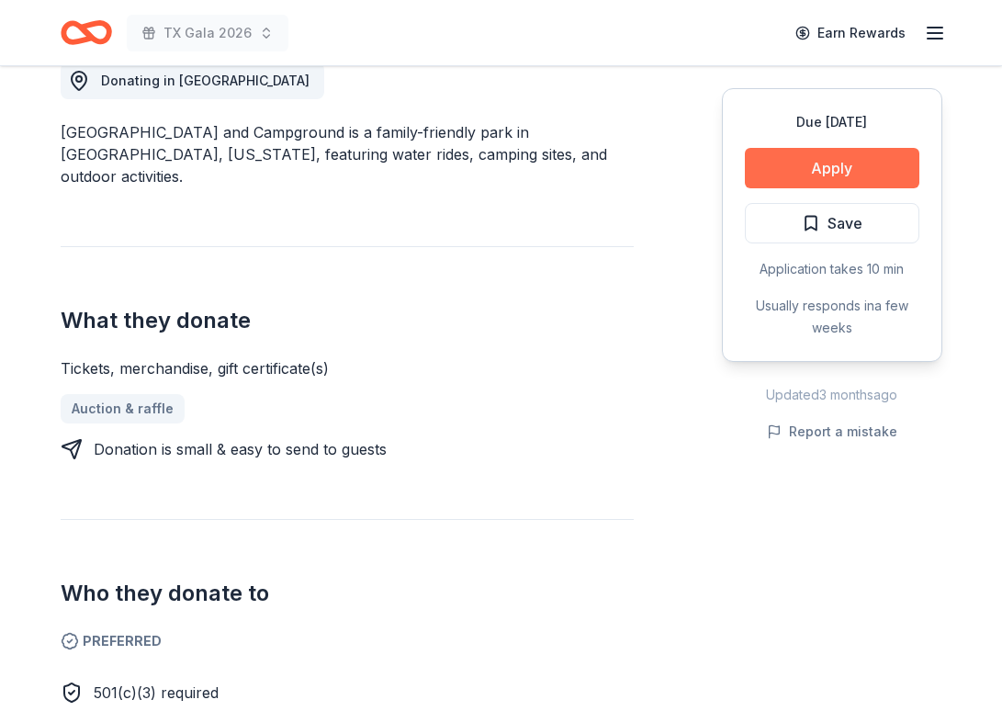
click at [808, 165] on button "Apply" at bounding box center [832, 168] width 175 height 40
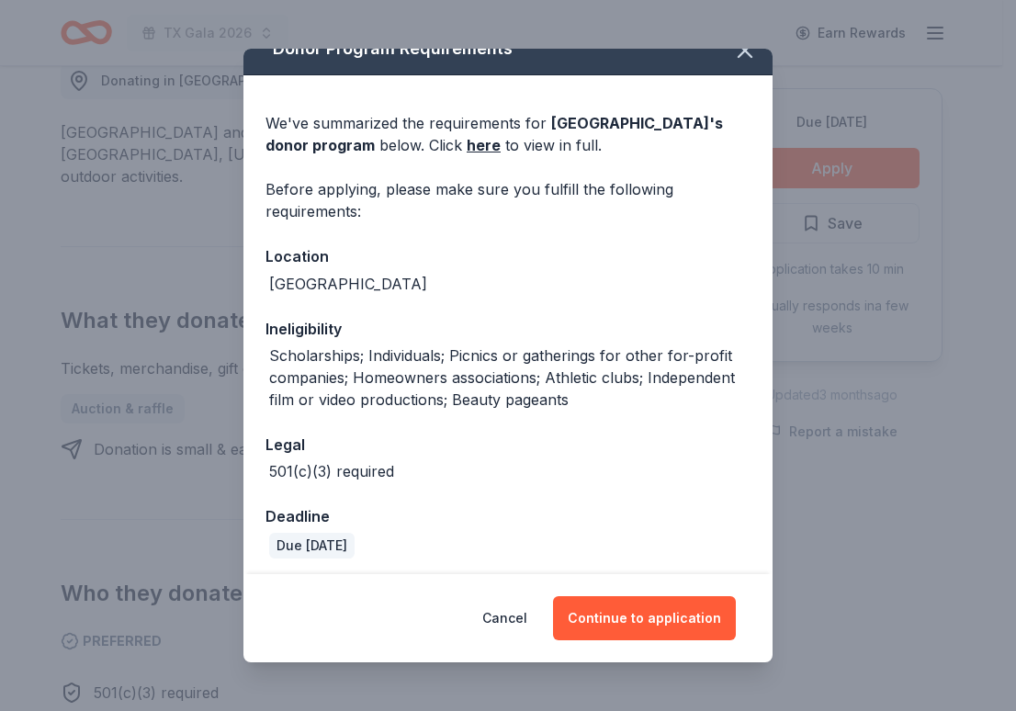
scroll to position [32, 0]
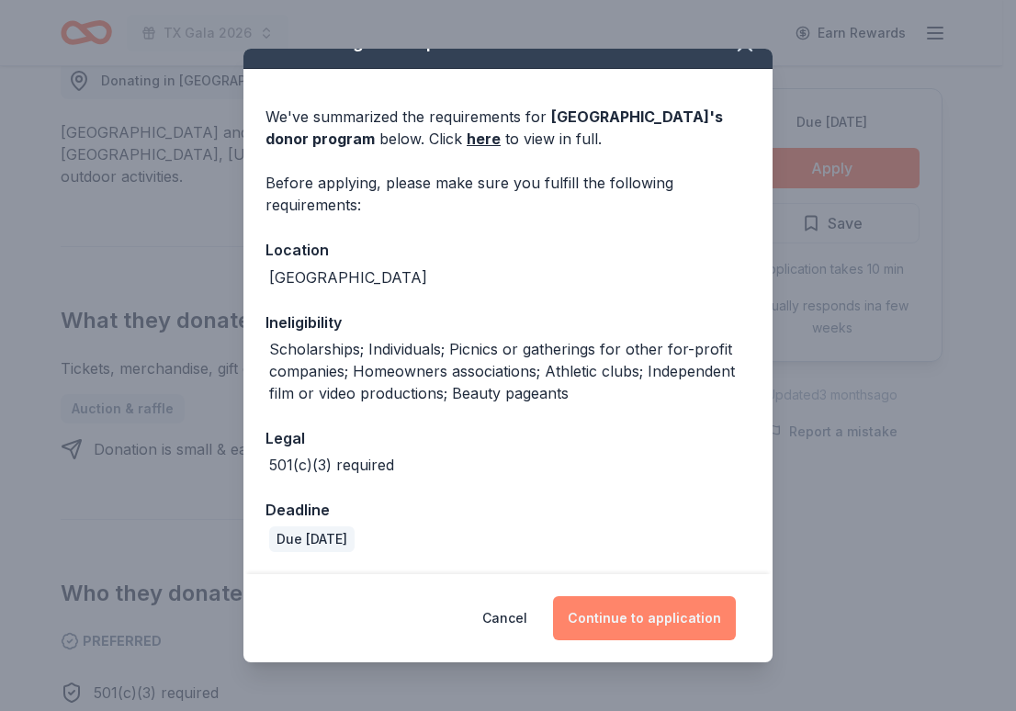
click at [634, 620] on button "Continue to application" at bounding box center [644, 618] width 183 height 44
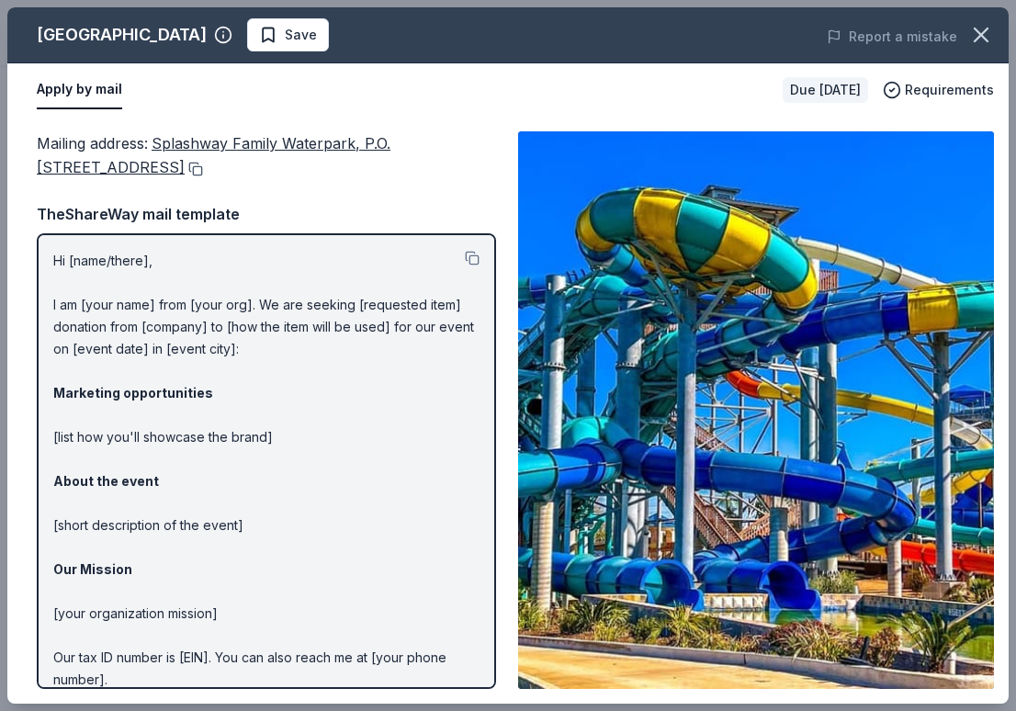
click at [187, 171] on button at bounding box center [194, 169] width 18 height 15
